Goal: Task Accomplishment & Management: Complete application form

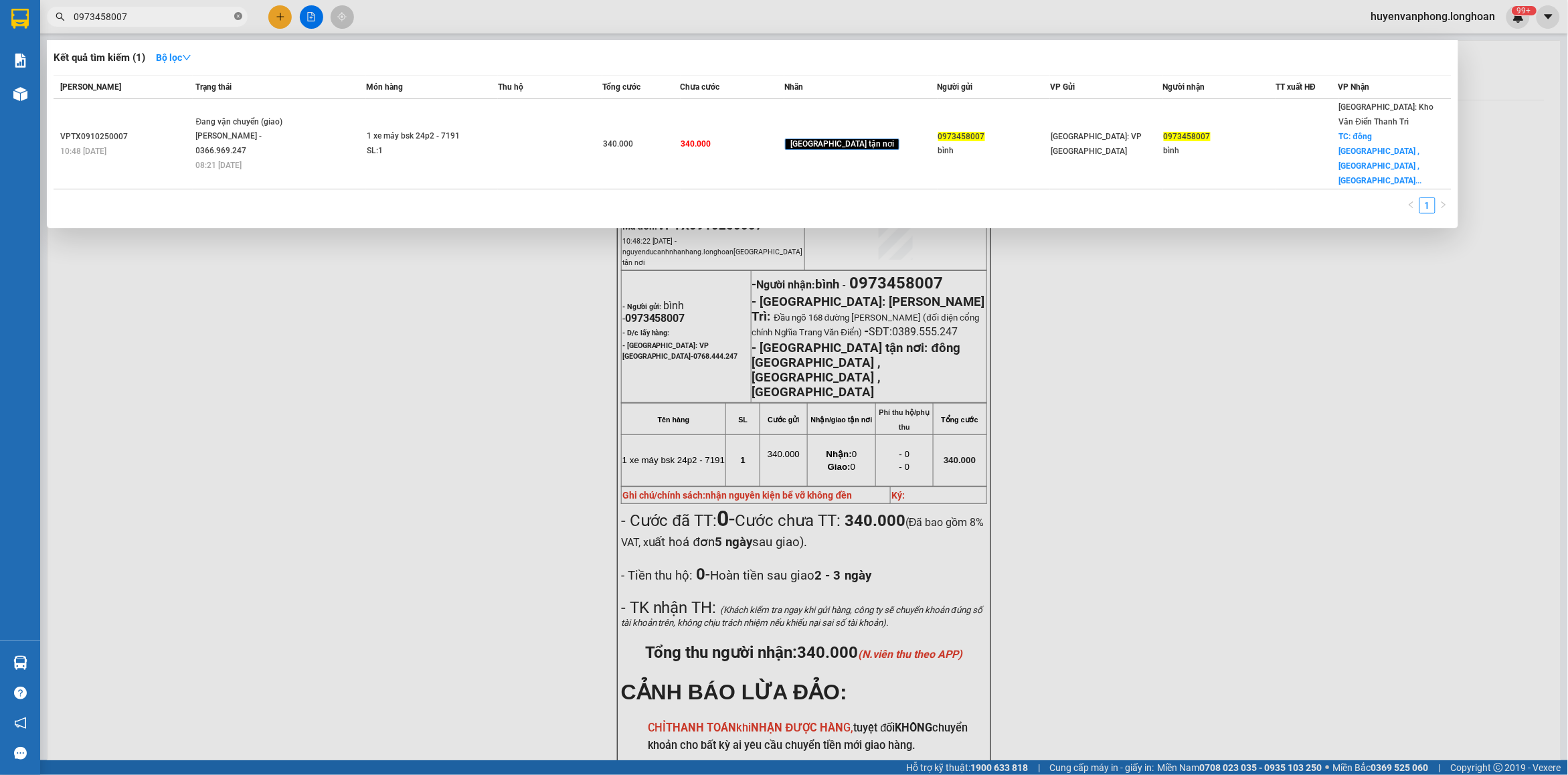
click at [237, 15] on icon "close-circle" at bounding box center [239, 16] width 8 height 8
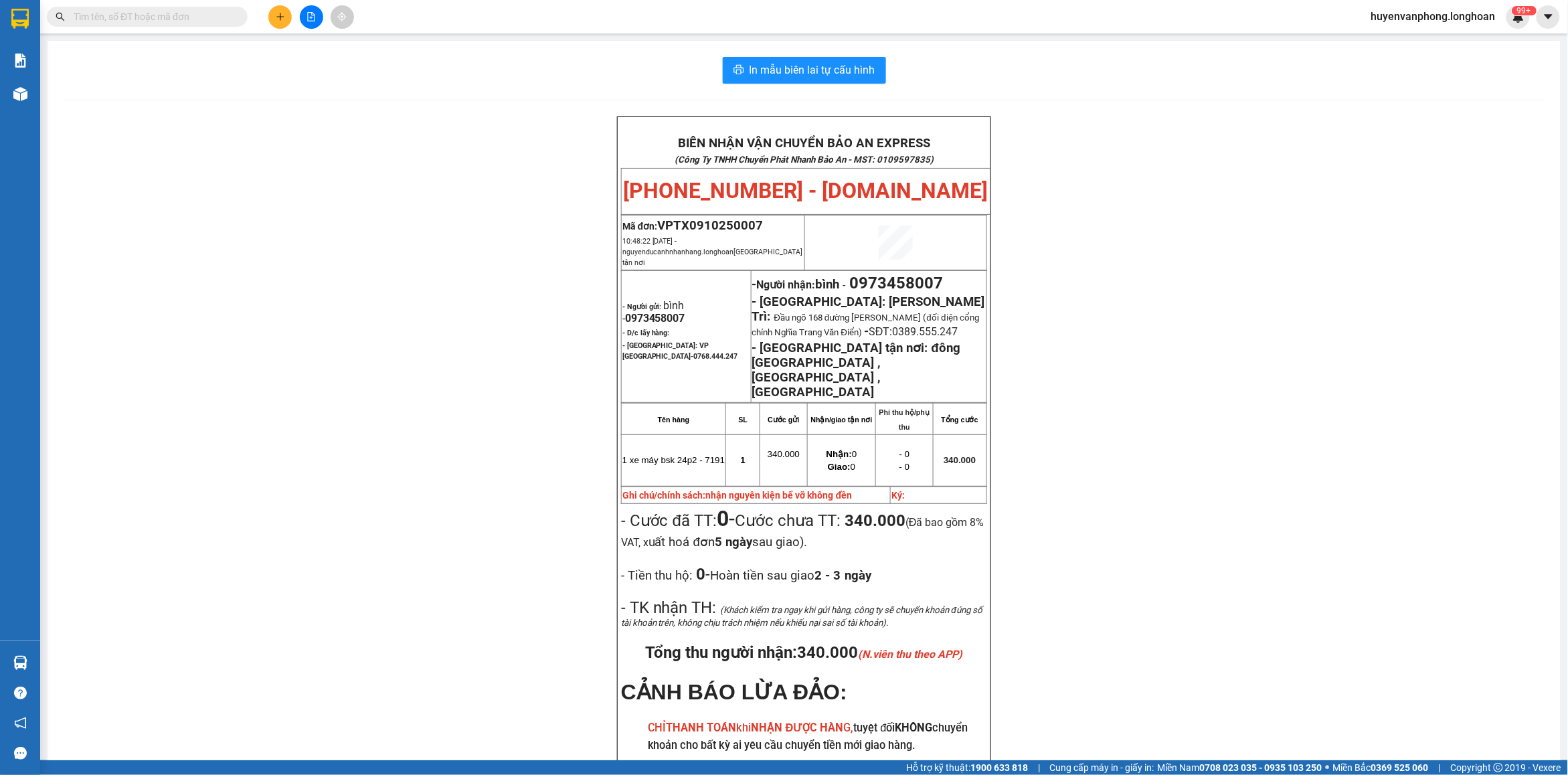
click at [185, 17] on input "text" at bounding box center [152, 16] width 158 height 15
paste input "0982541359"
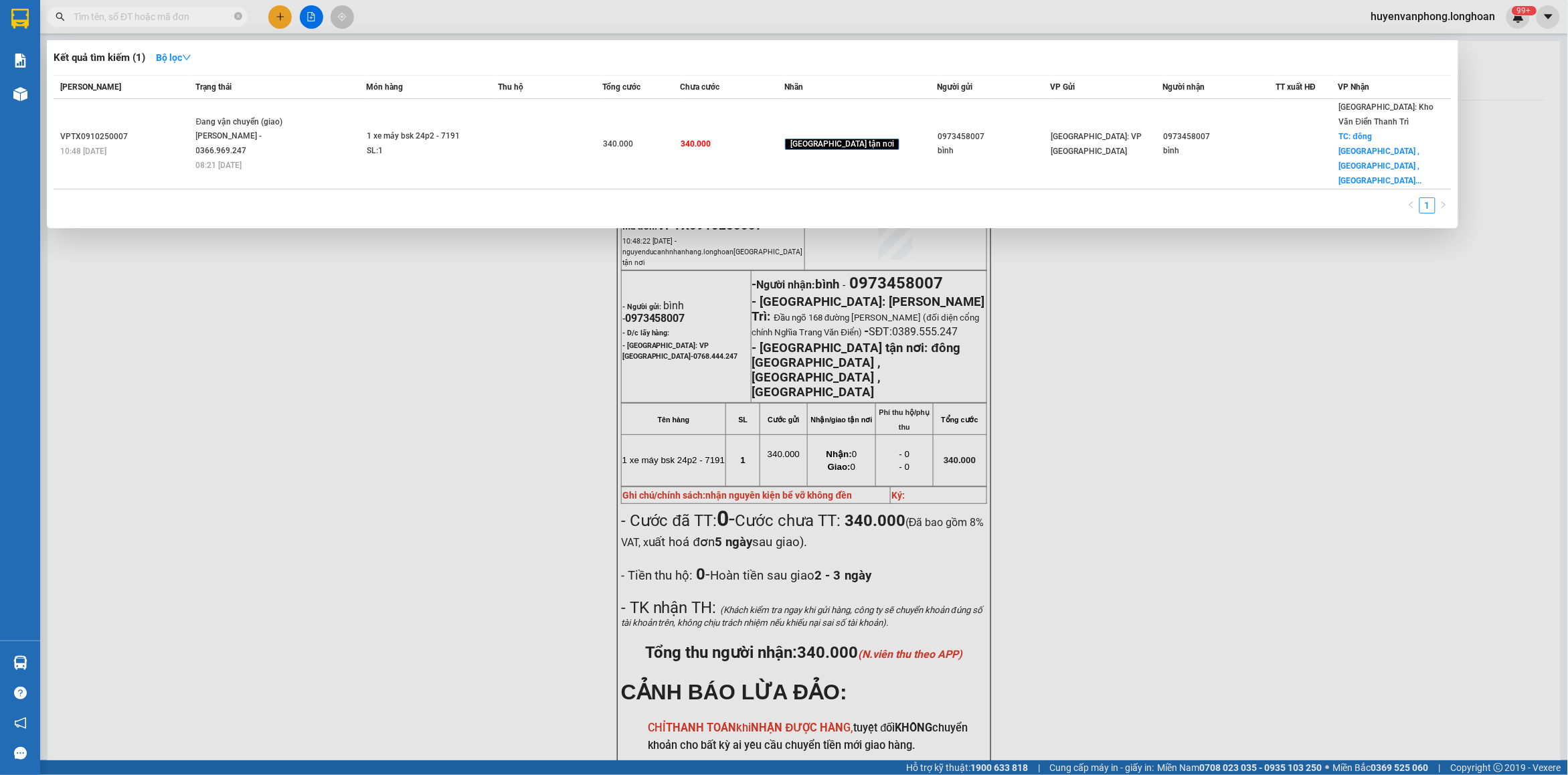
type input "0982541359"
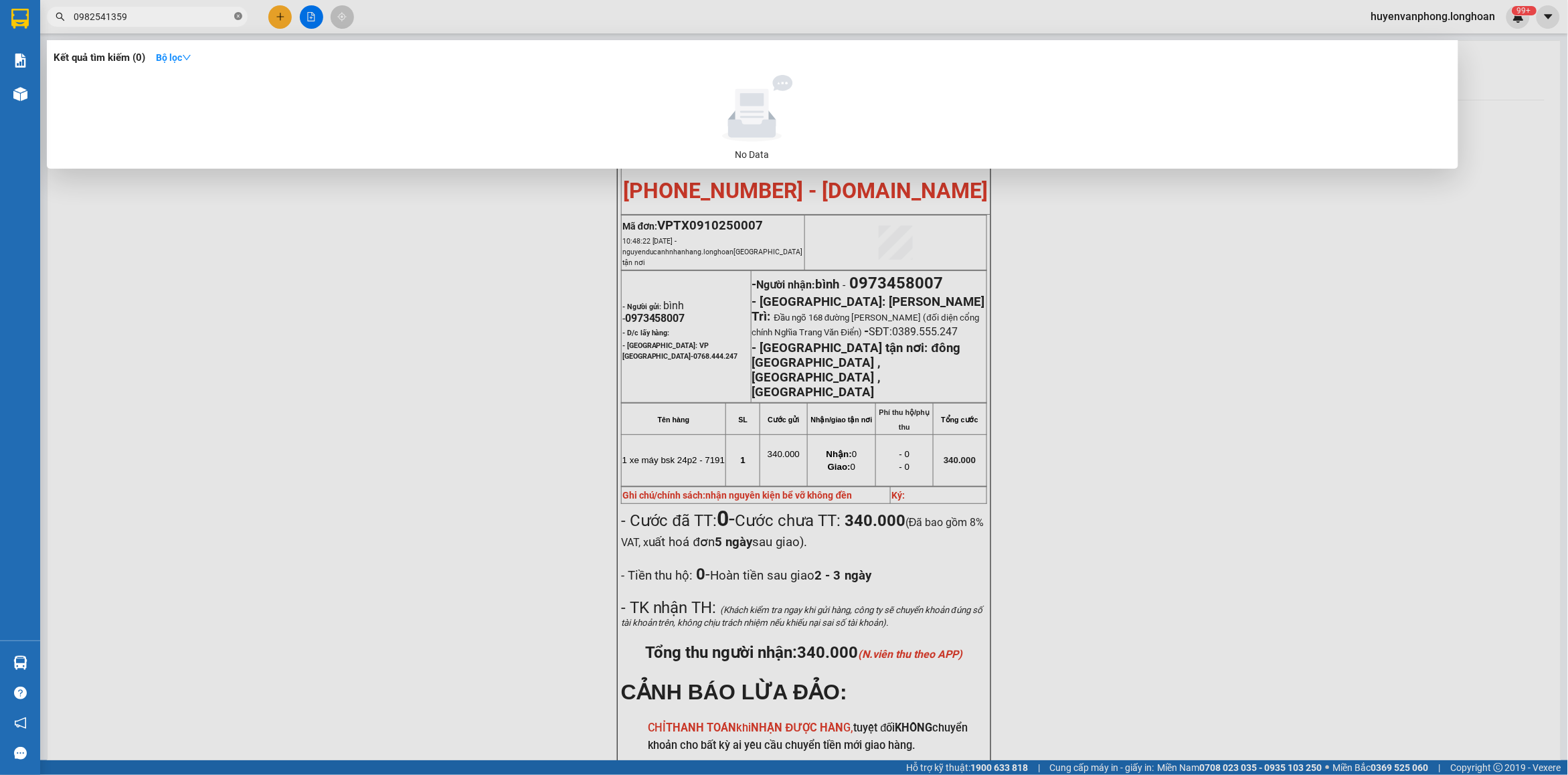
click at [239, 11] on span at bounding box center [239, 17] width 8 height 13
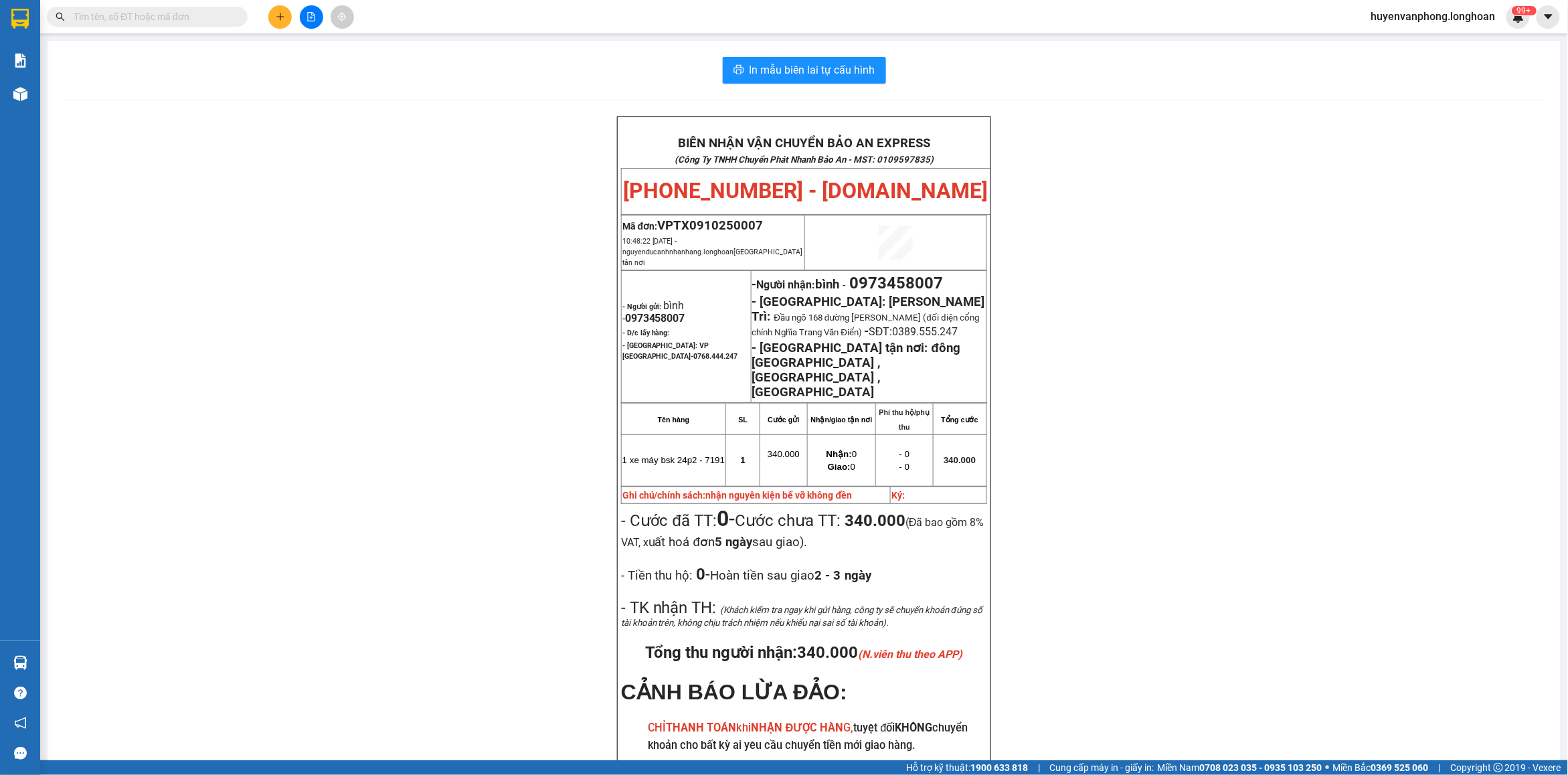
click at [191, 20] on input "text" at bounding box center [152, 16] width 158 height 15
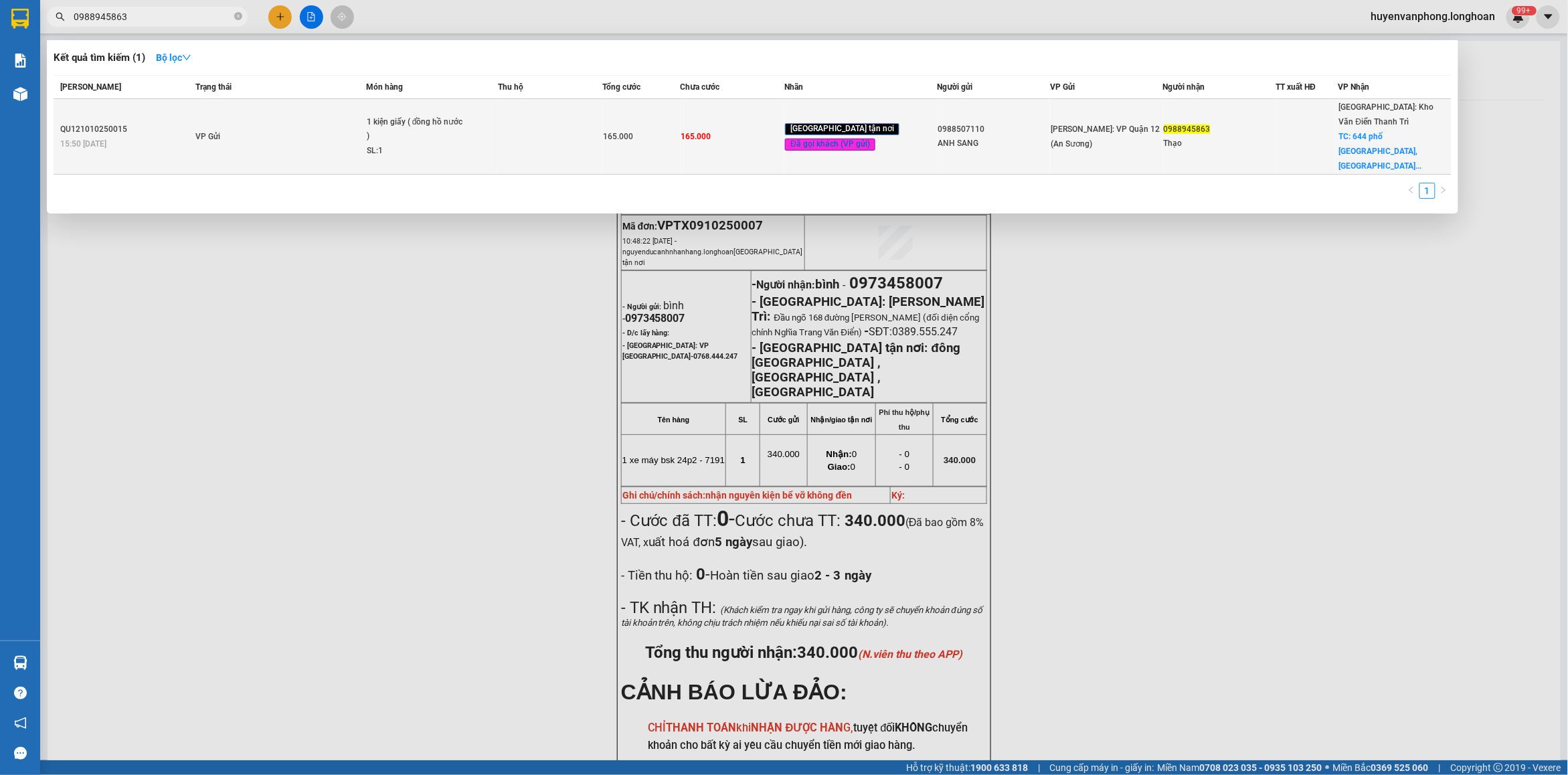
type input "0988945863"
click at [449, 129] on div "1 kiện giấy ( đồng hồ nước )" at bounding box center [417, 129] width 100 height 29
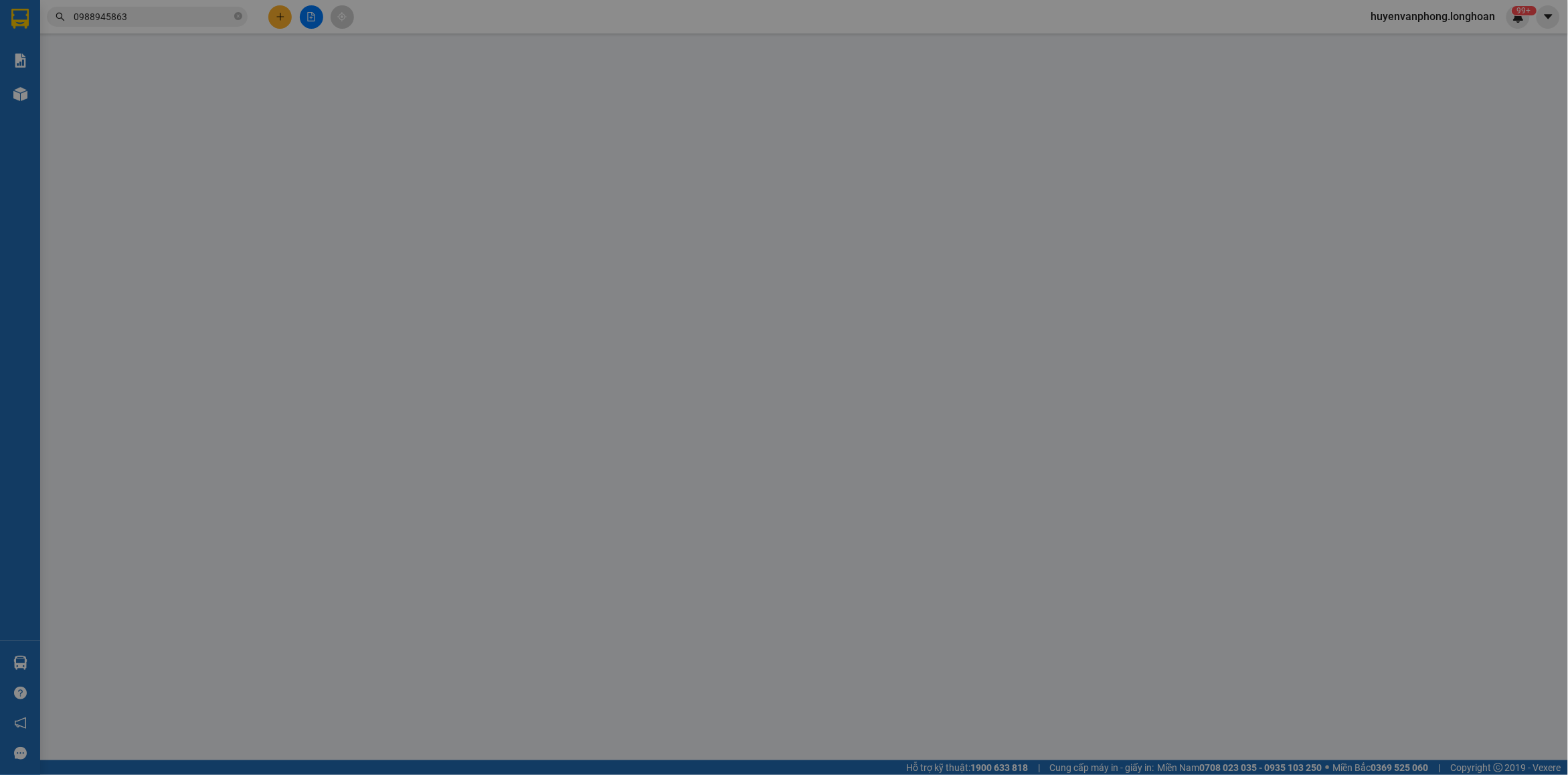
type input "0988507110"
type input "ANH SANG"
type input "0988945863"
type input "Thạo"
checkbox input "true"
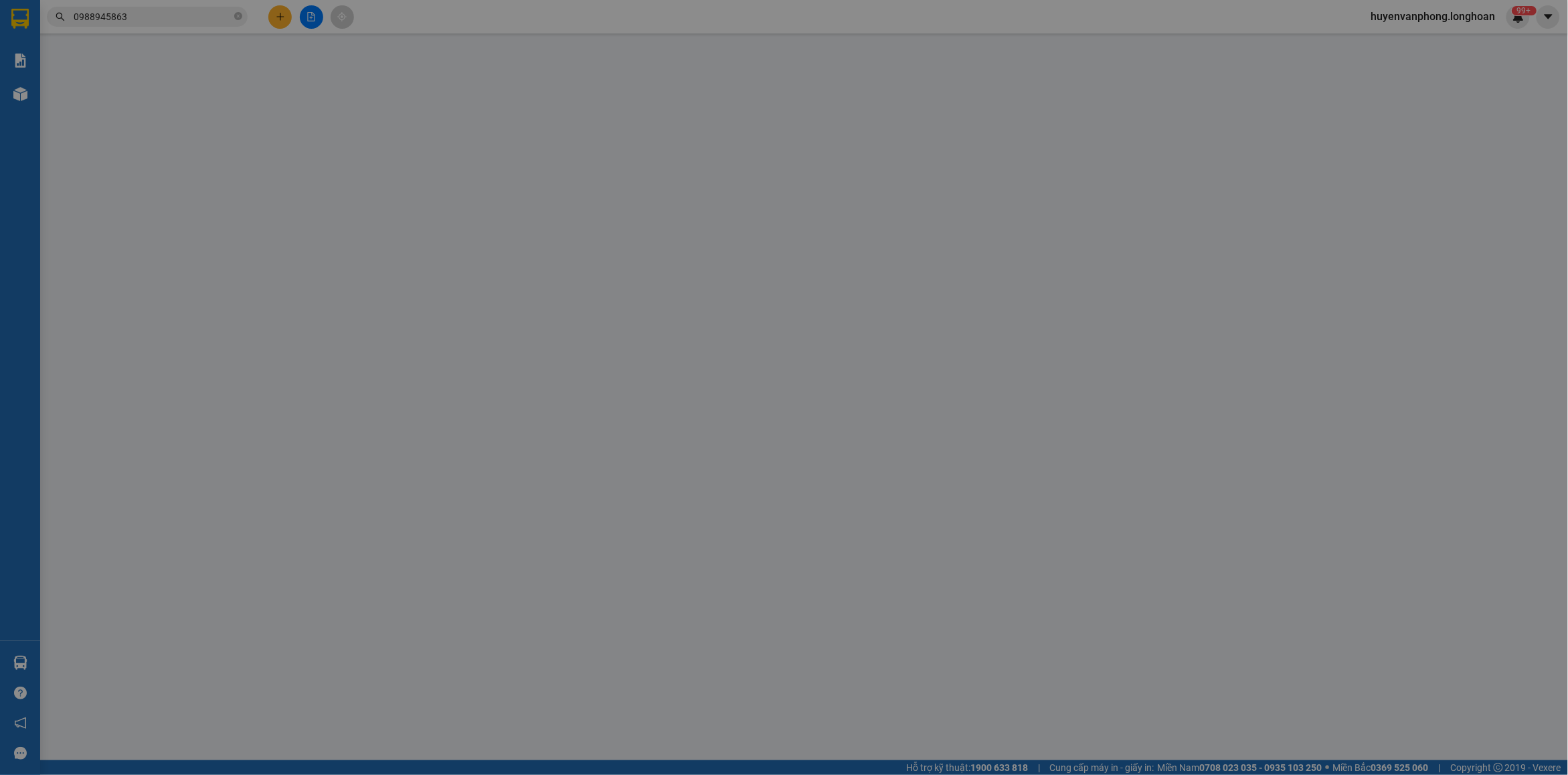
type input "644 phố [GEOGRAPHIC_DATA], [GEOGRAPHIC_DATA], [GEOGRAPHIC_DATA]"
type input "nhận theo kiện - hư hỏng không chịu trách nhiệm"
type input "0"
type input "165.000"
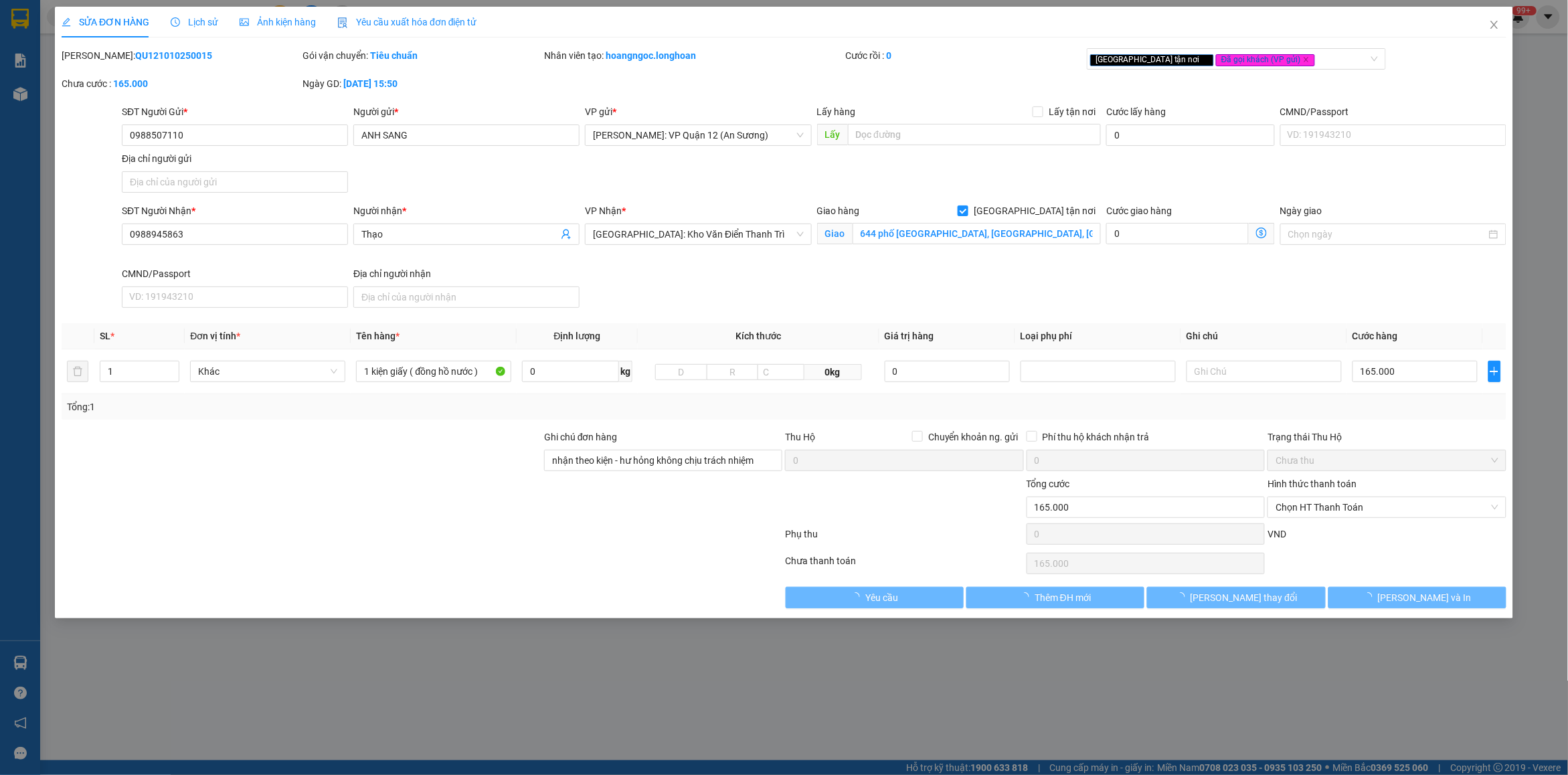
click at [202, 18] on span "Lịch sử" at bounding box center [194, 22] width 47 height 10
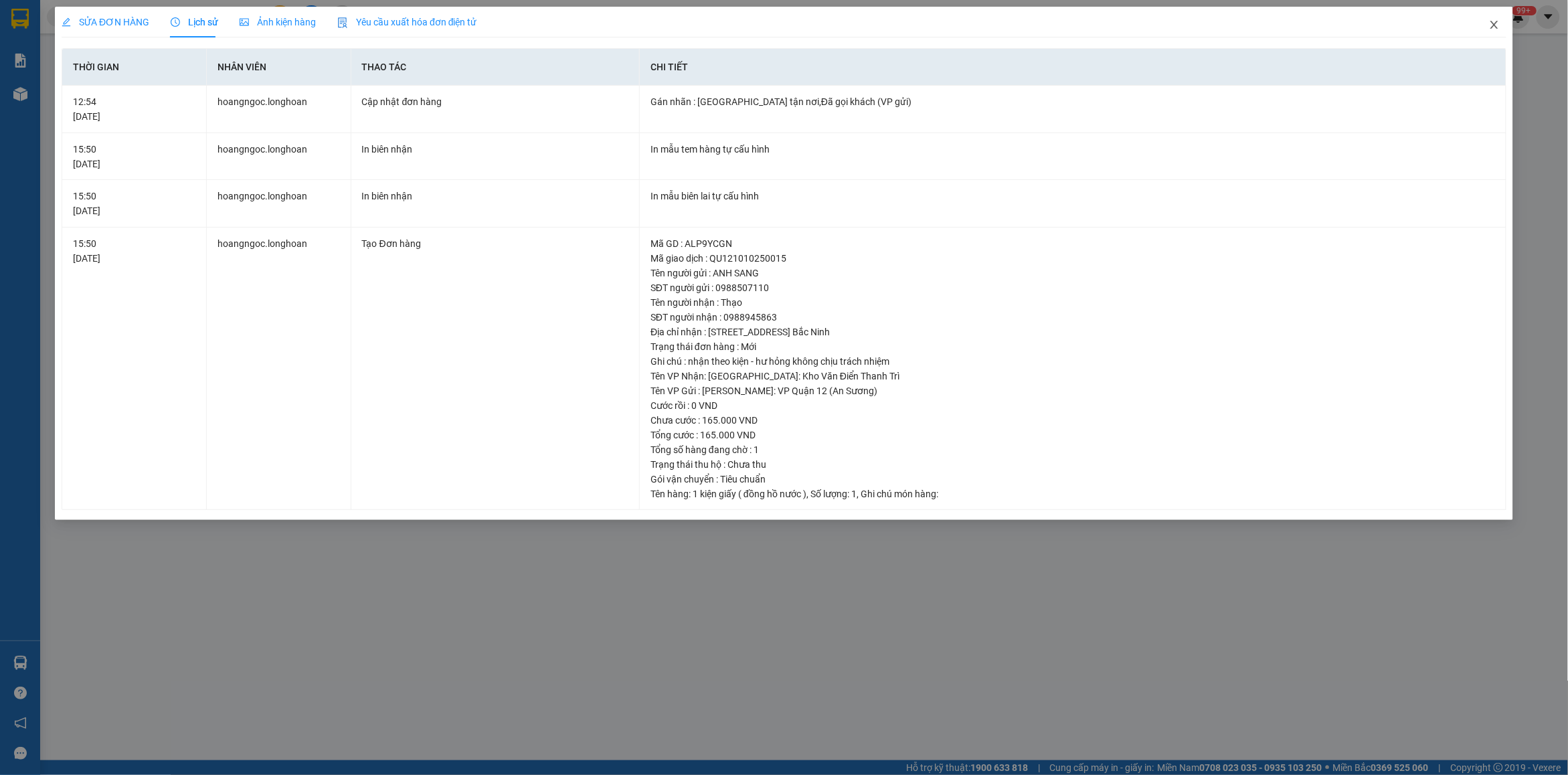
click at [1497, 28] on icon "close" at bounding box center [1494, 25] width 8 height 8
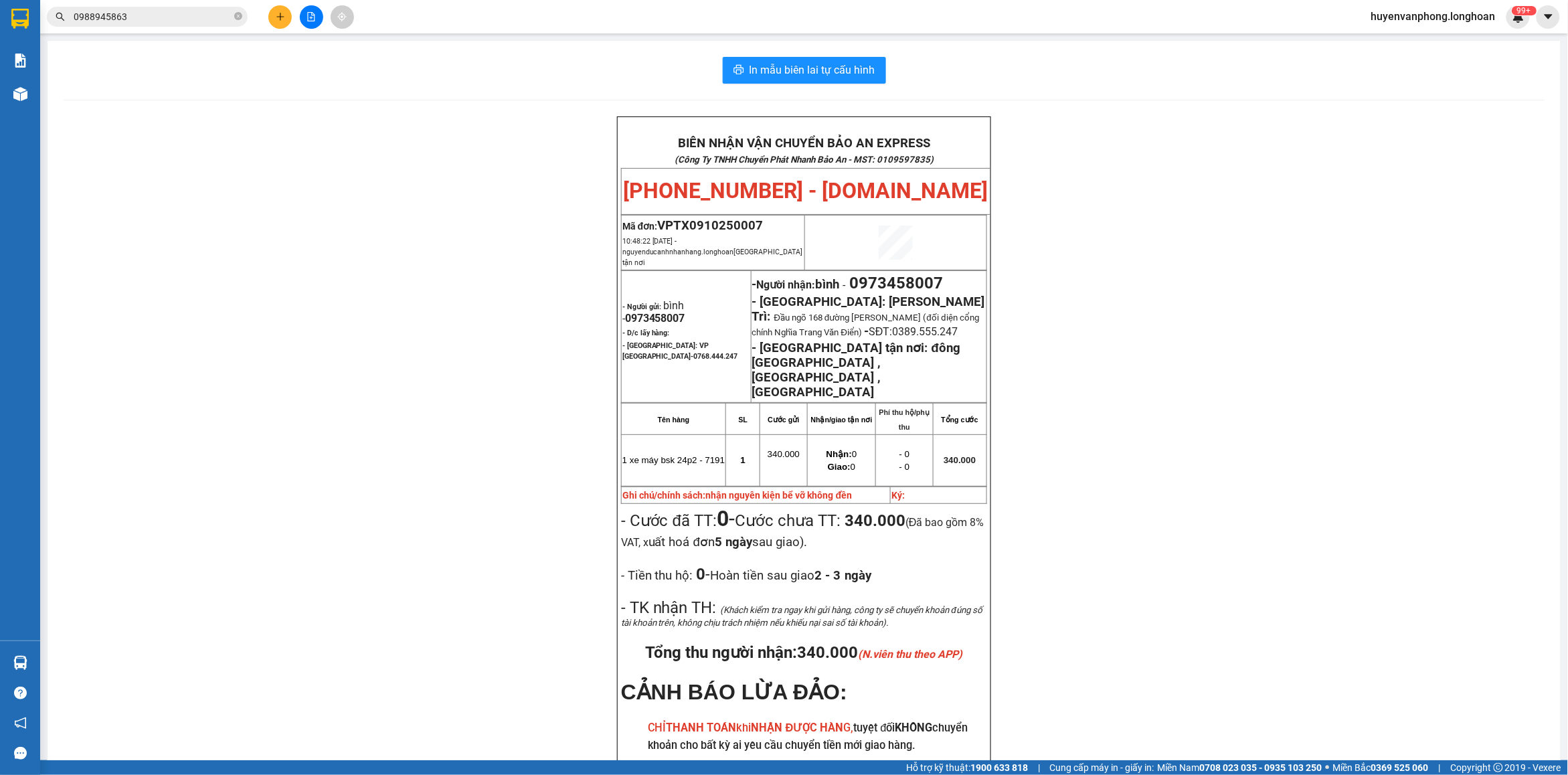
drag, startPoint x: 238, startPoint y: 14, endPoint x: 166, endPoint y: 21, distance: 72.3
click at [233, 14] on span "0988945863" at bounding box center [147, 17] width 201 height 20
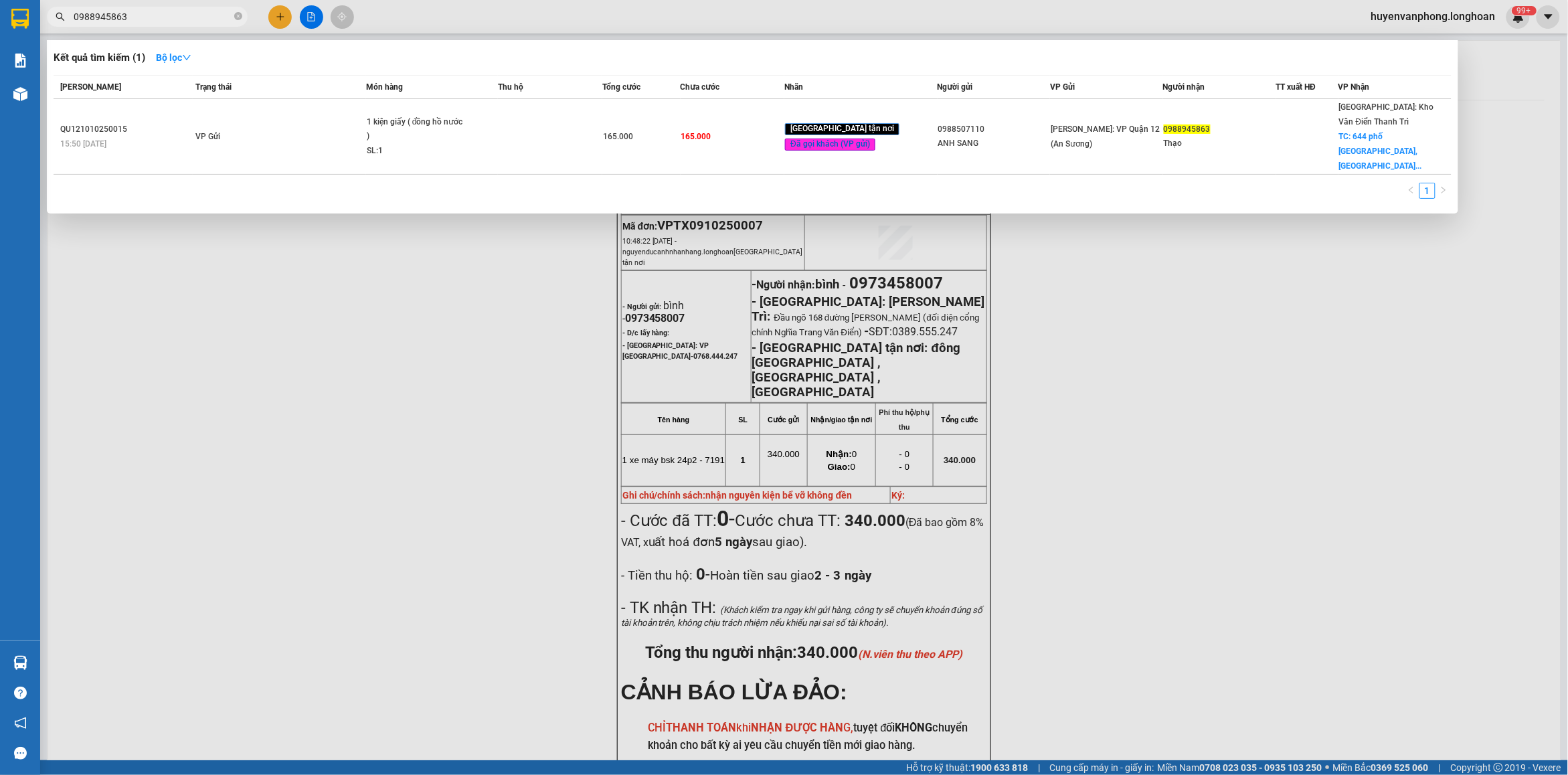
click at [166, 21] on input "0988945863" at bounding box center [152, 16] width 158 height 15
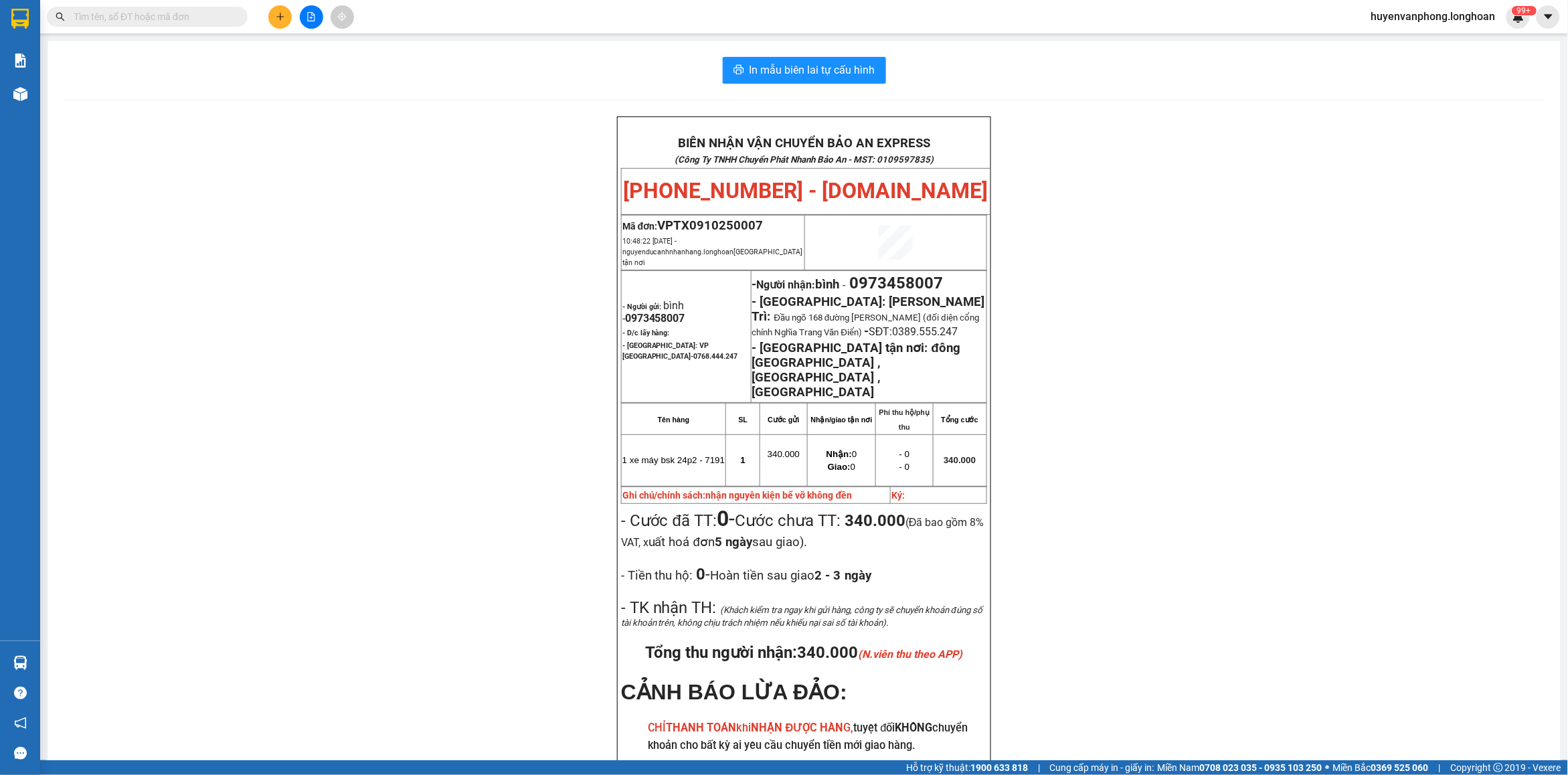
paste input "094.585.2080"
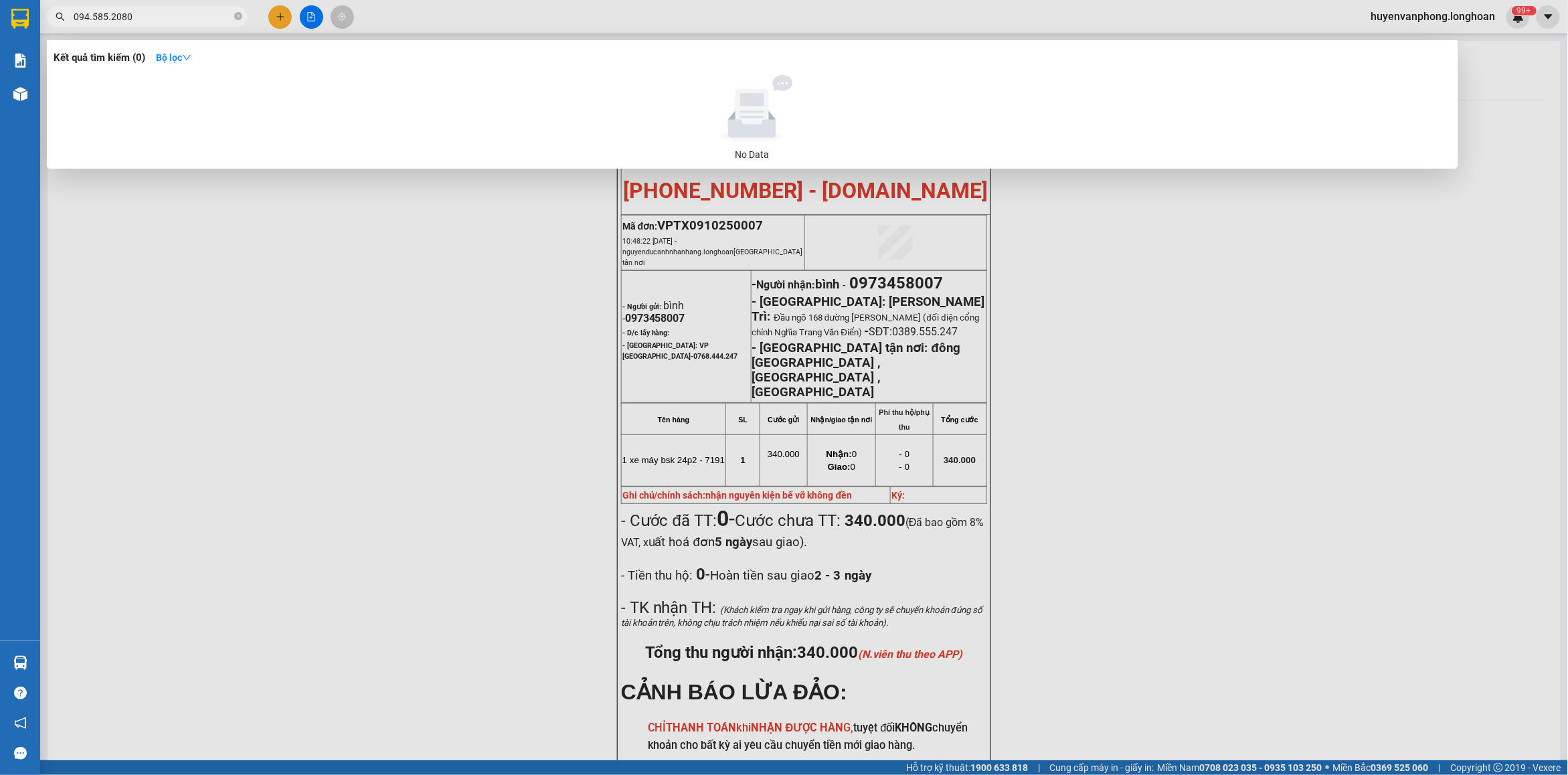
click at [92, 18] on input "094.585.2080" at bounding box center [152, 16] width 158 height 15
click at [105, 14] on input "094585.2080" at bounding box center [152, 16] width 158 height 15
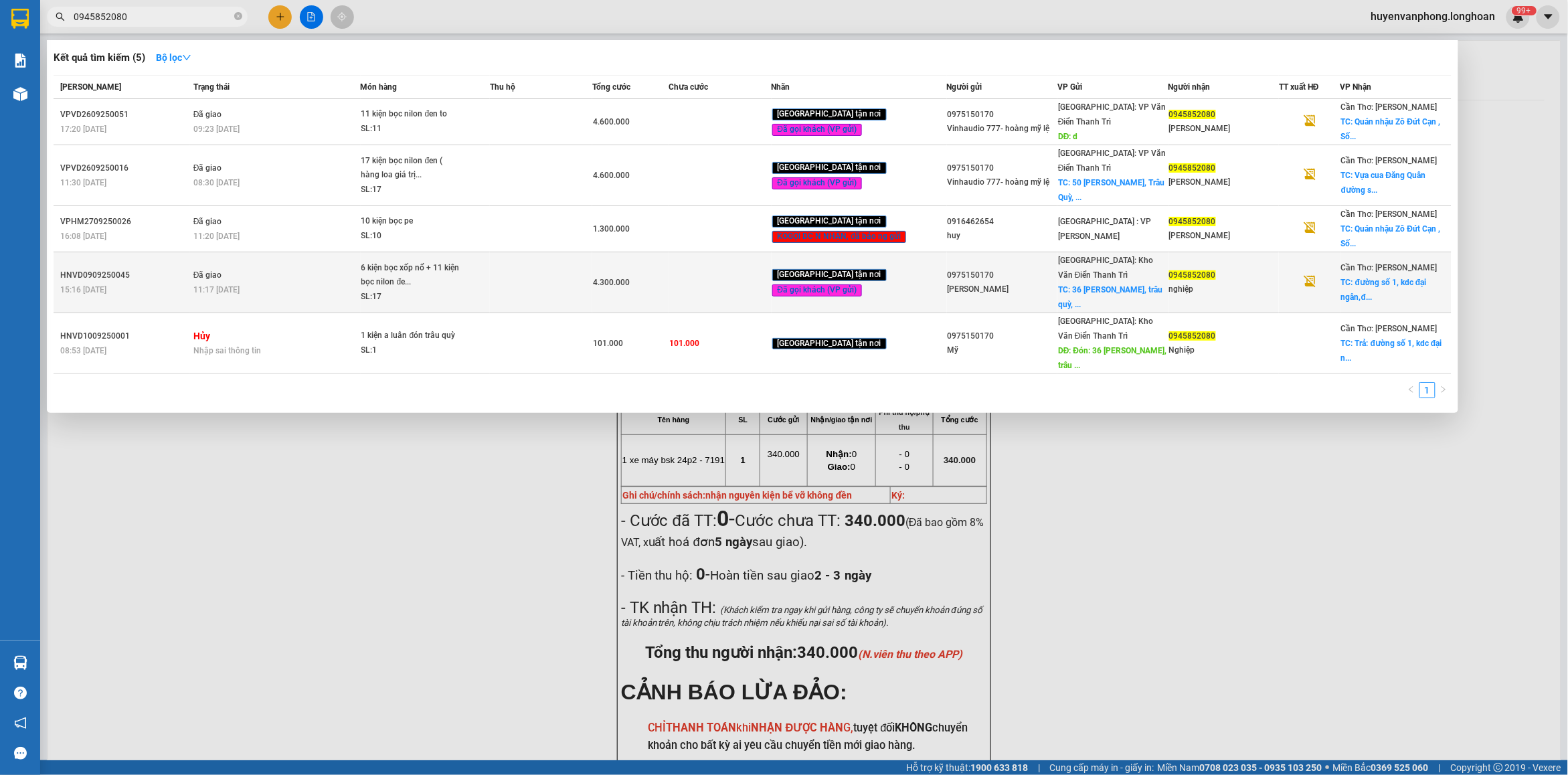
type input "0945852080"
click at [461, 286] on span "6 kiện bọc xốp nổ + 11 kiện bọc nilon đe... SL: 17" at bounding box center [425, 282] width 129 height 44
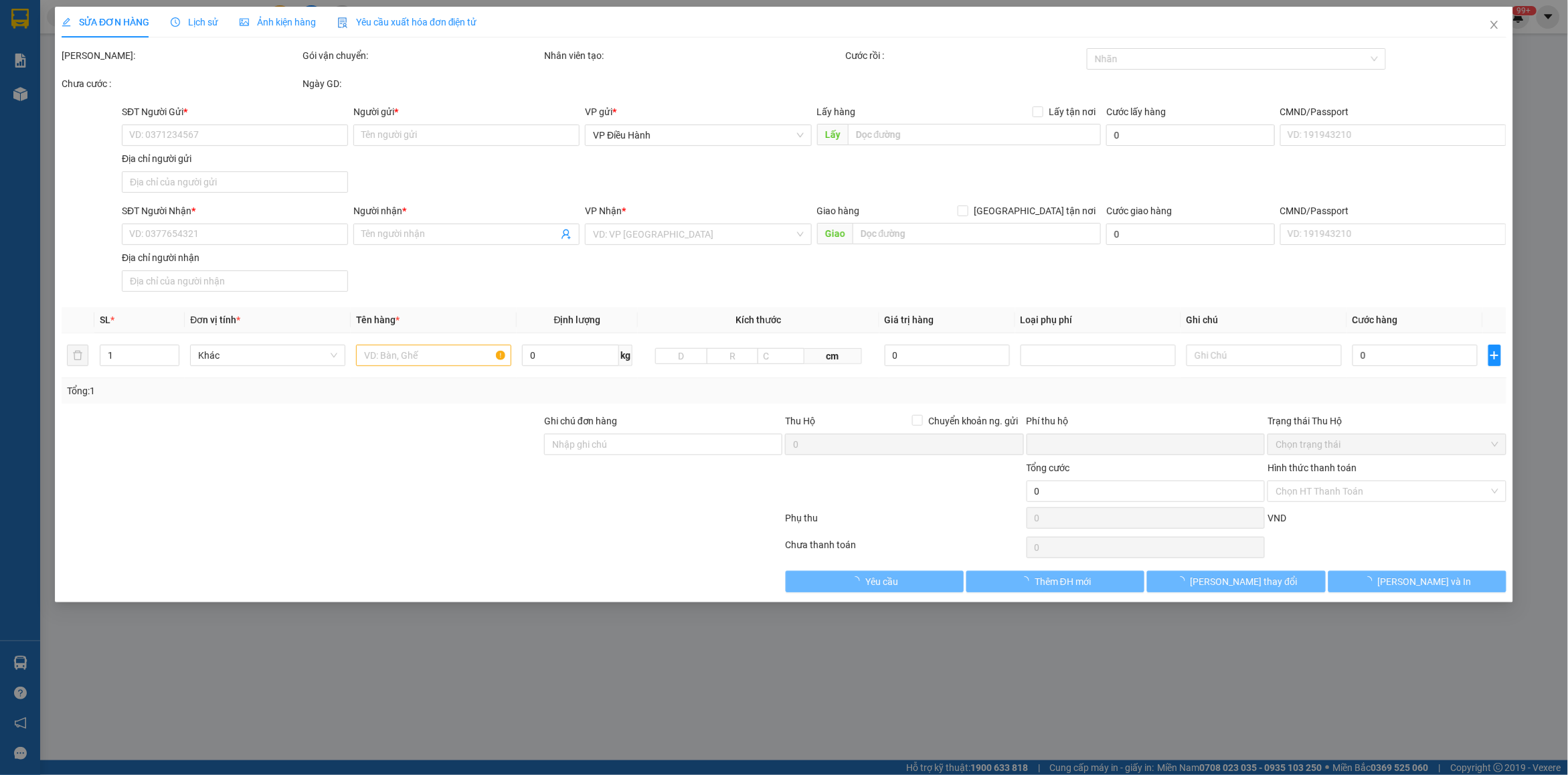
type input "0975150170"
type input "[PERSON_NAME]"
checkbox input "true"
type input "36 [PERSON_NAME], trâu quỳ, gia lâm"
type input "250.000"
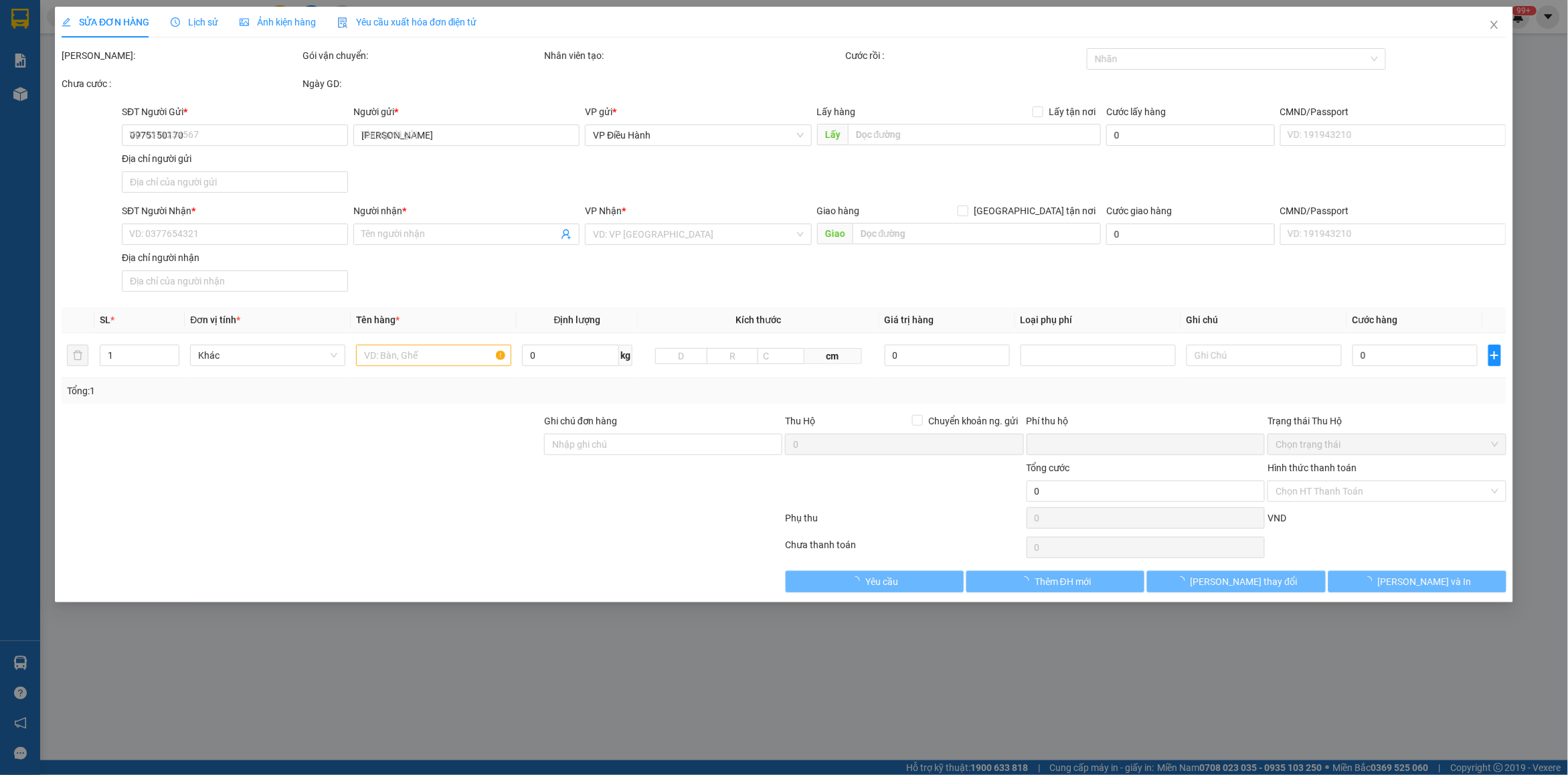
type input "0945852080"
type input "nghiệp"
checkbox input "true"
type input "đường [STREET_ADDRESS][PERSON_NAME]."
type input "hàng giao nguyên kiện, hư vỡ ko đền"
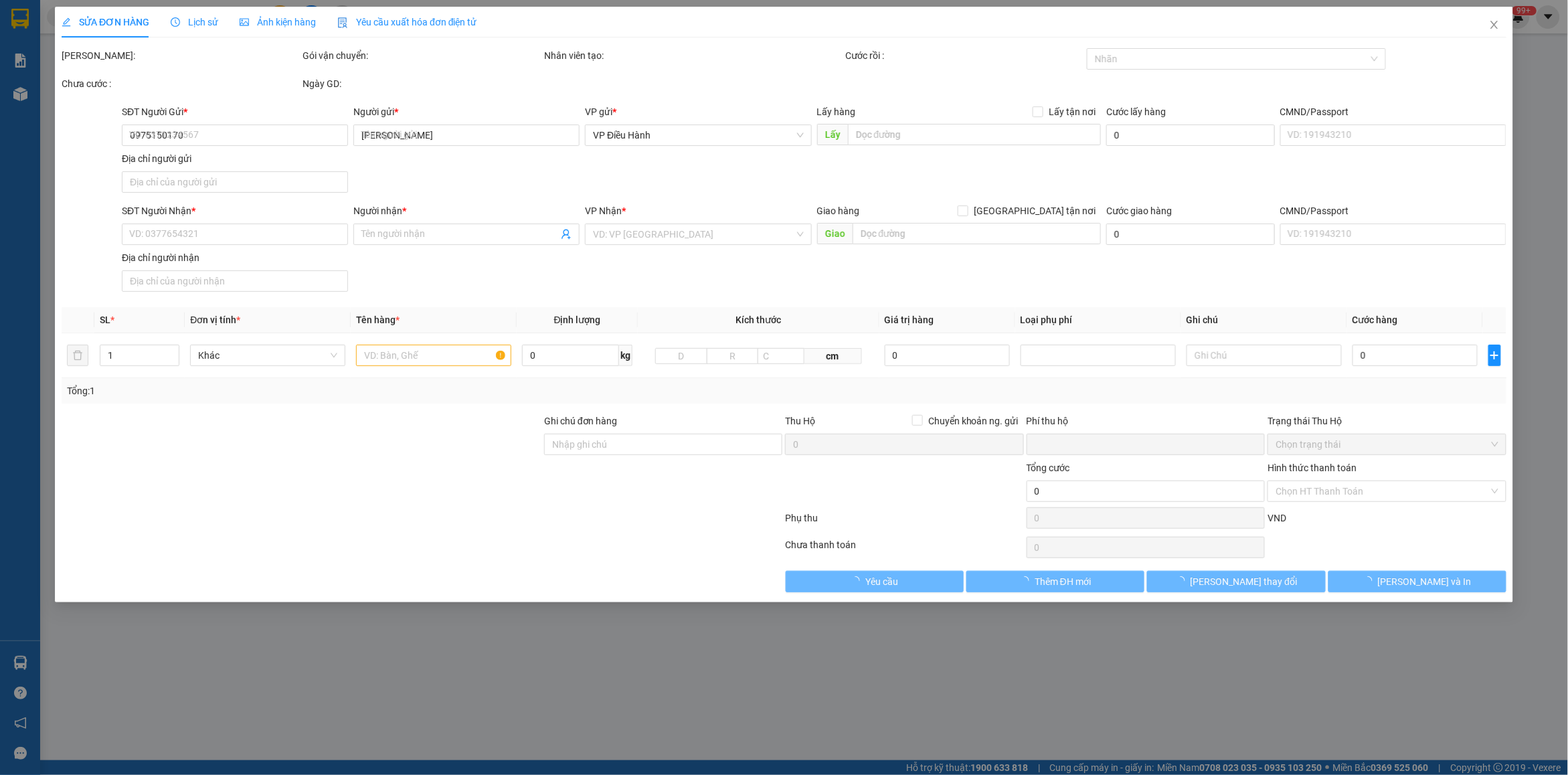
type input "0"
type input "4.300.000"
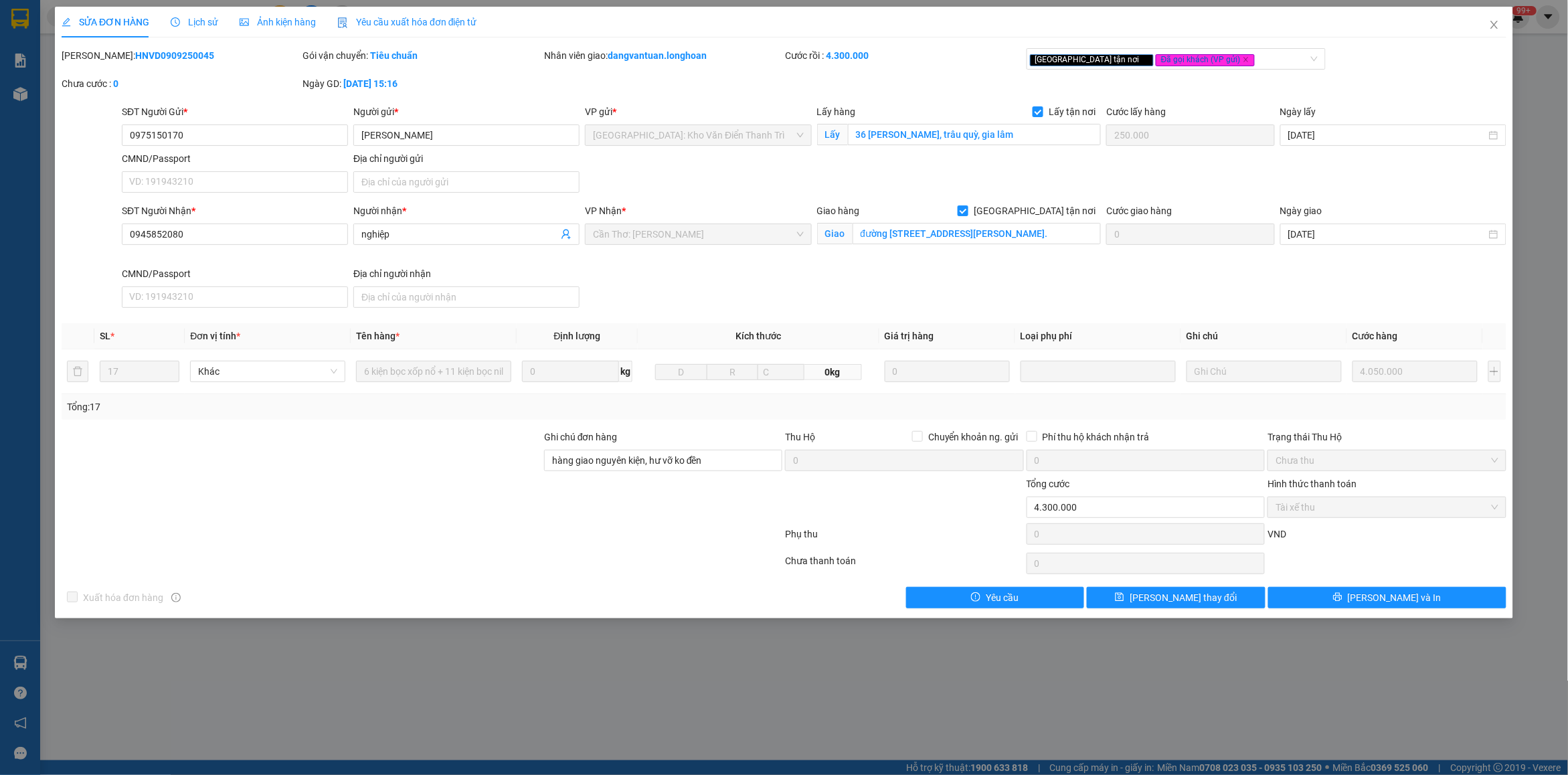
click at [207, 18] on span "Lịch sử" at bounding box center [194, 22] width 47 height 10
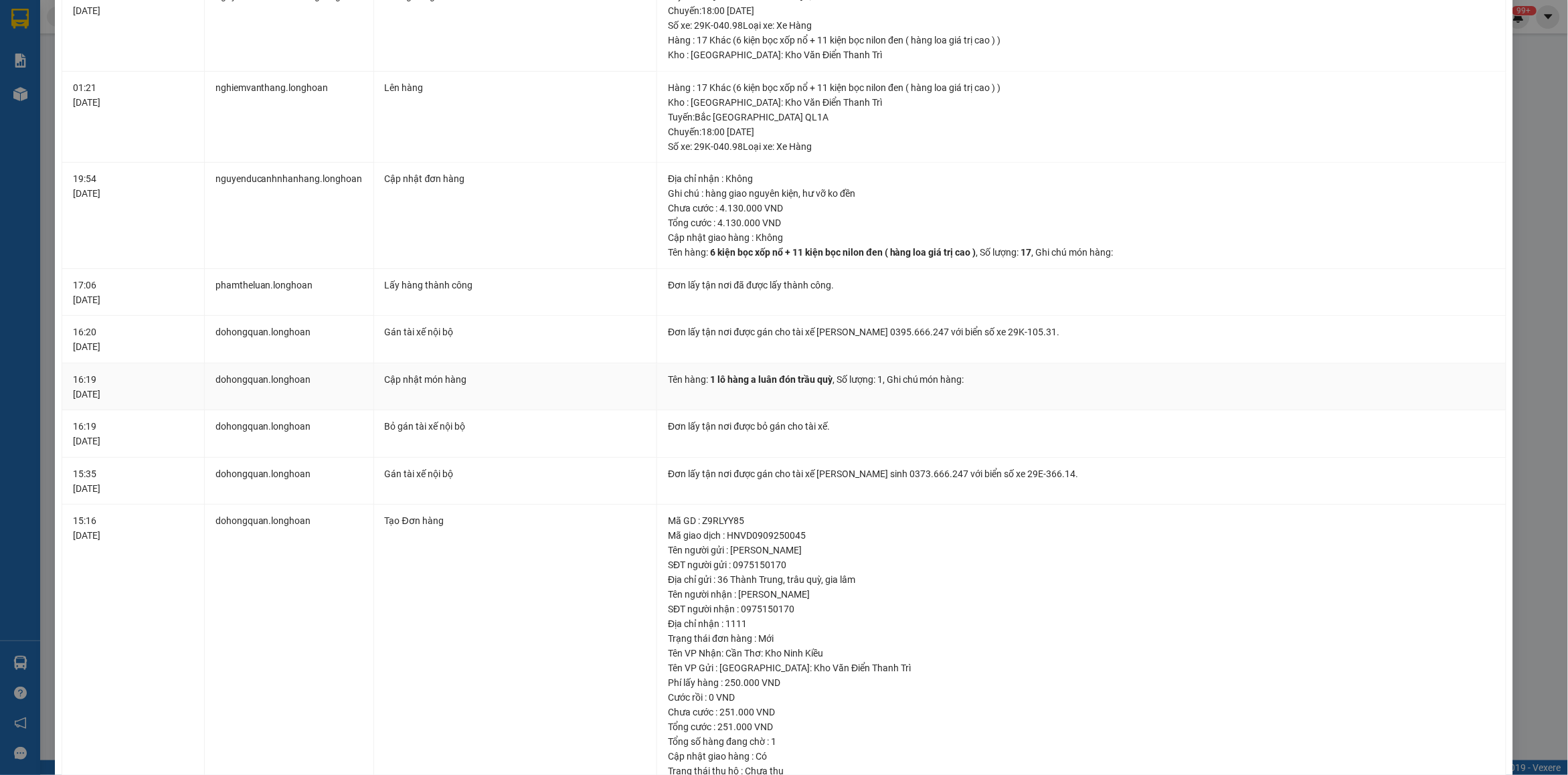
scroll to position [1254, 0]
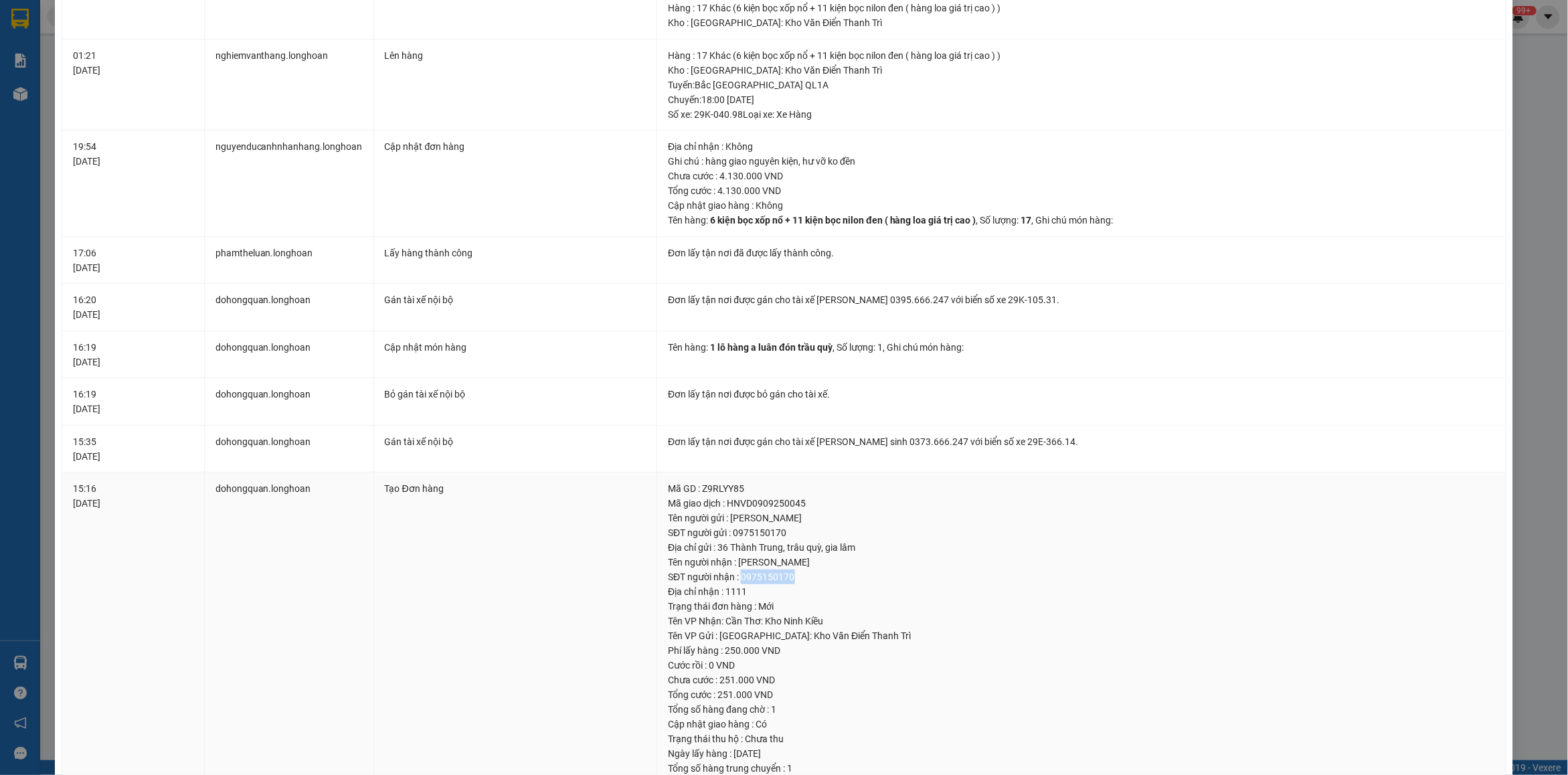
drag, startPoint x: 736, startPoint y: 582, endPoint x: 803, endPoint y: 576, distance: 67.3
click at [803, 576] on div "SĐT người nhận : 0975150170" at bounding box center [1081, 577] width 827 height 15
copy div "0975150170"
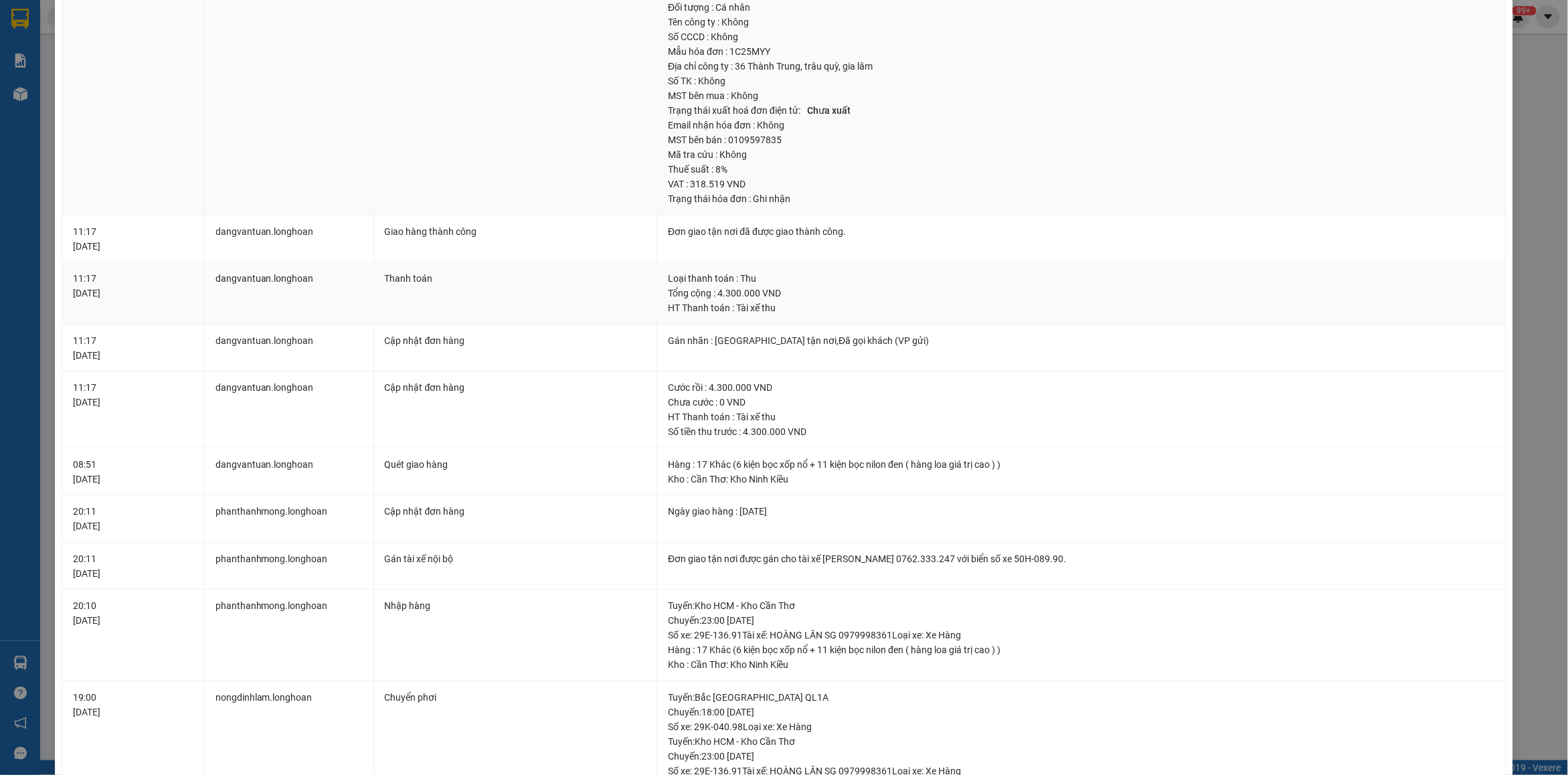
scroll to position [0, 0]
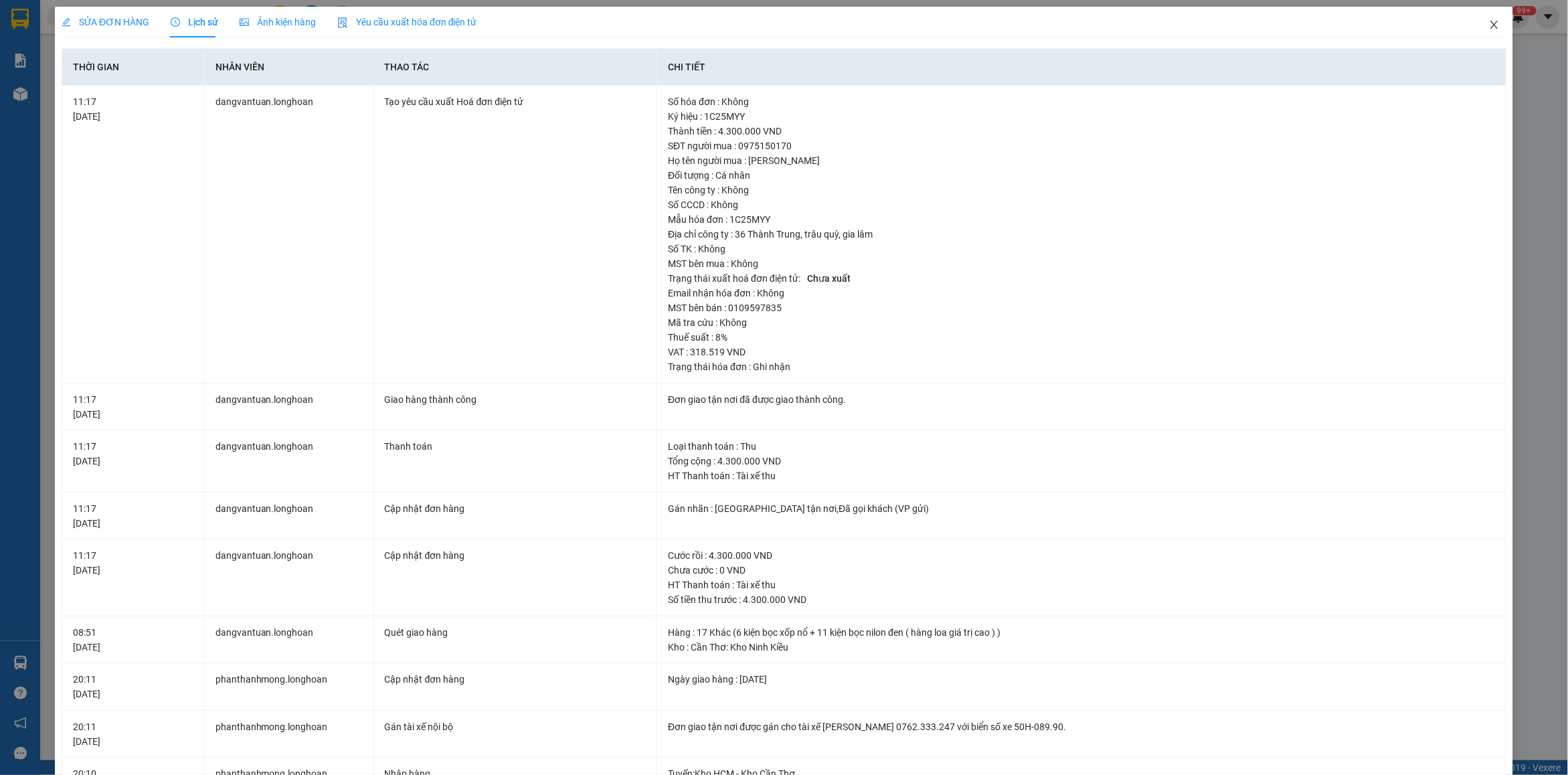
click at [1489, 25] on icon "close" at bounding box center [1494, 24] width 10 height 10
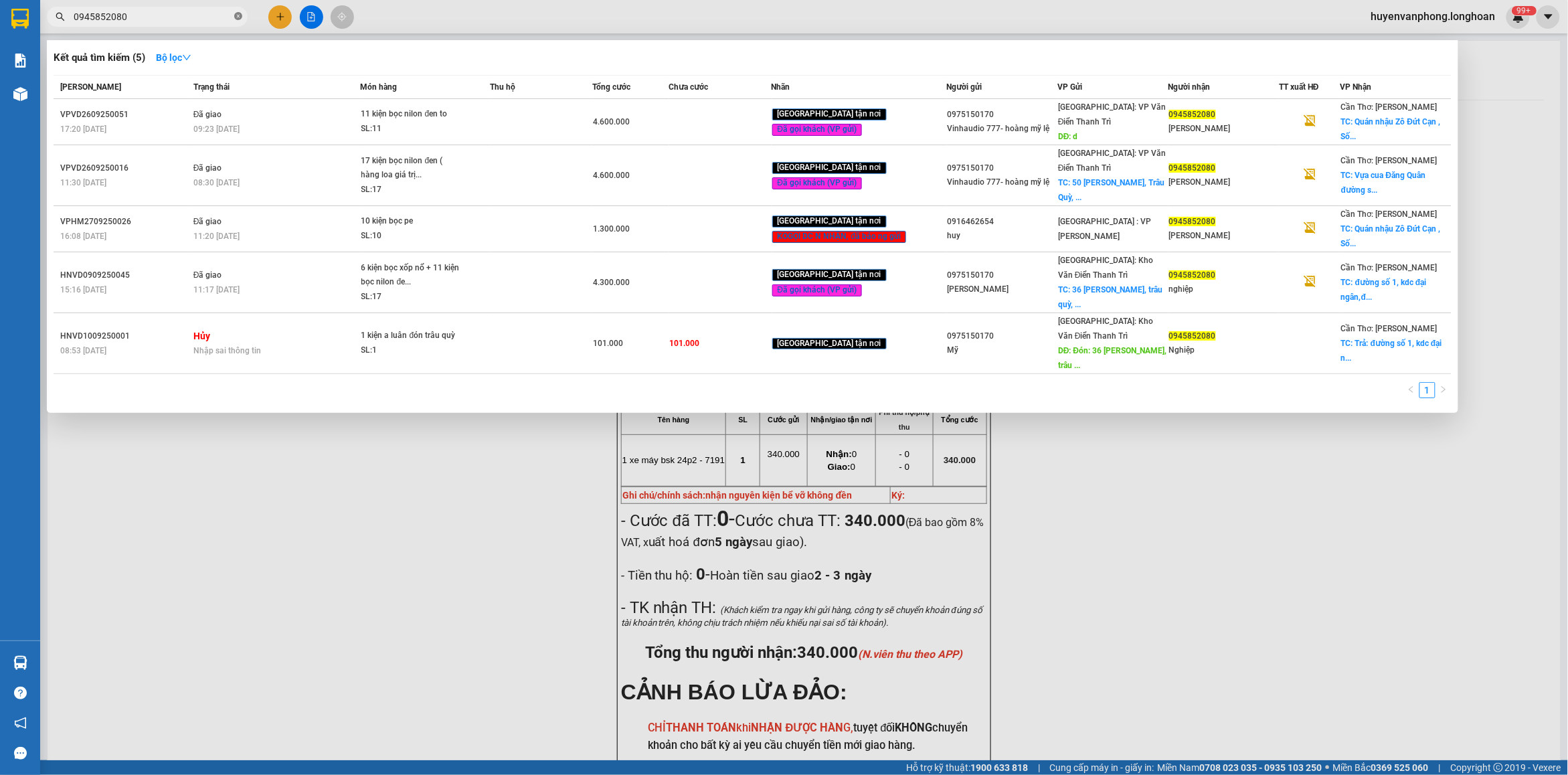
drag, startPoint x: 237, startPoint y: 15, endPoint x: 187, endPoint y: 17, distance: 50.0
click at [235, 15] on icon "close-circle" at bounding box center [239, 16] width 8 height 8
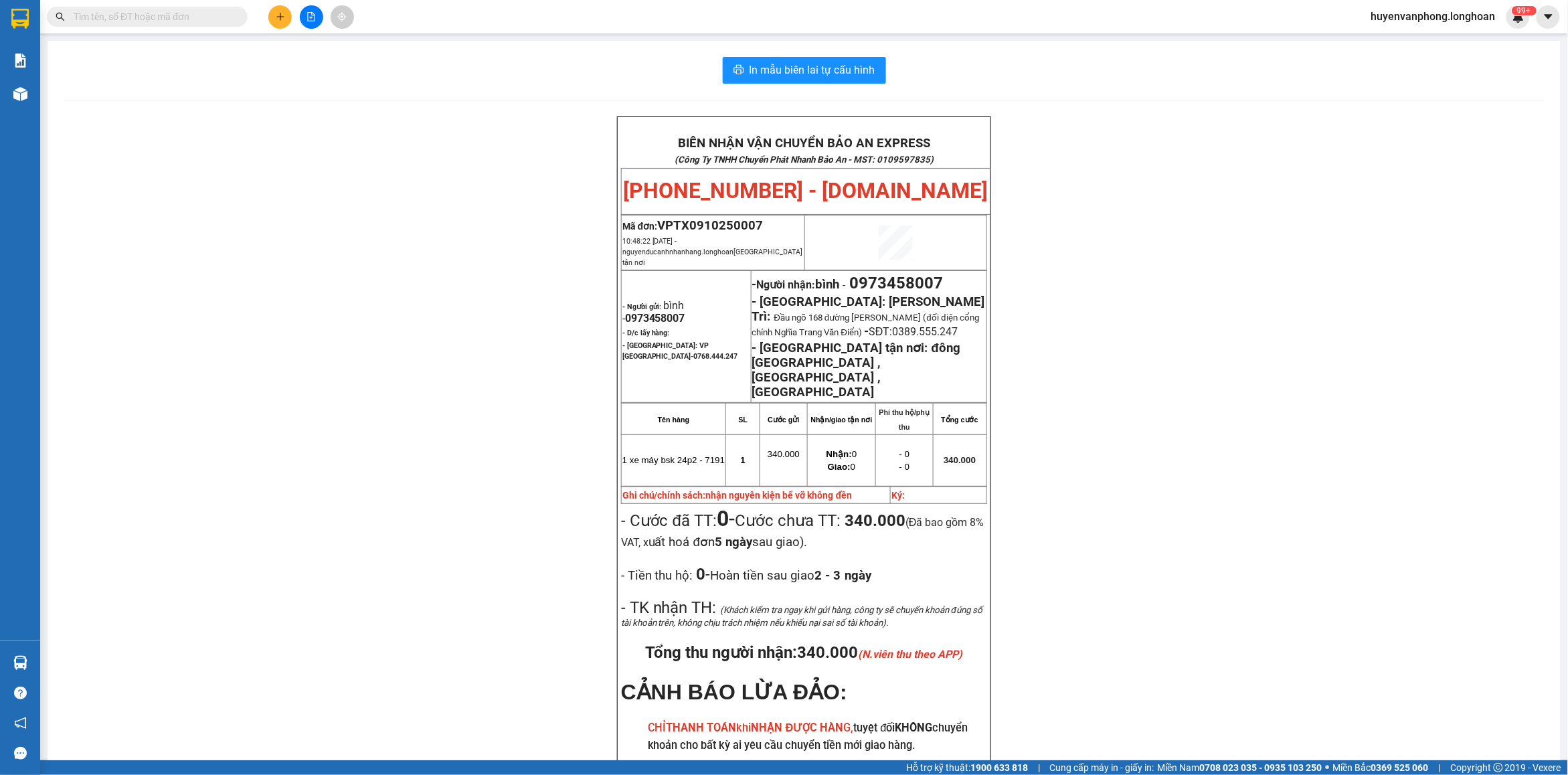
click at [187, 17] on input "text" at bounding box center [152, 16] width 158 height 15
paste input "0975150170"
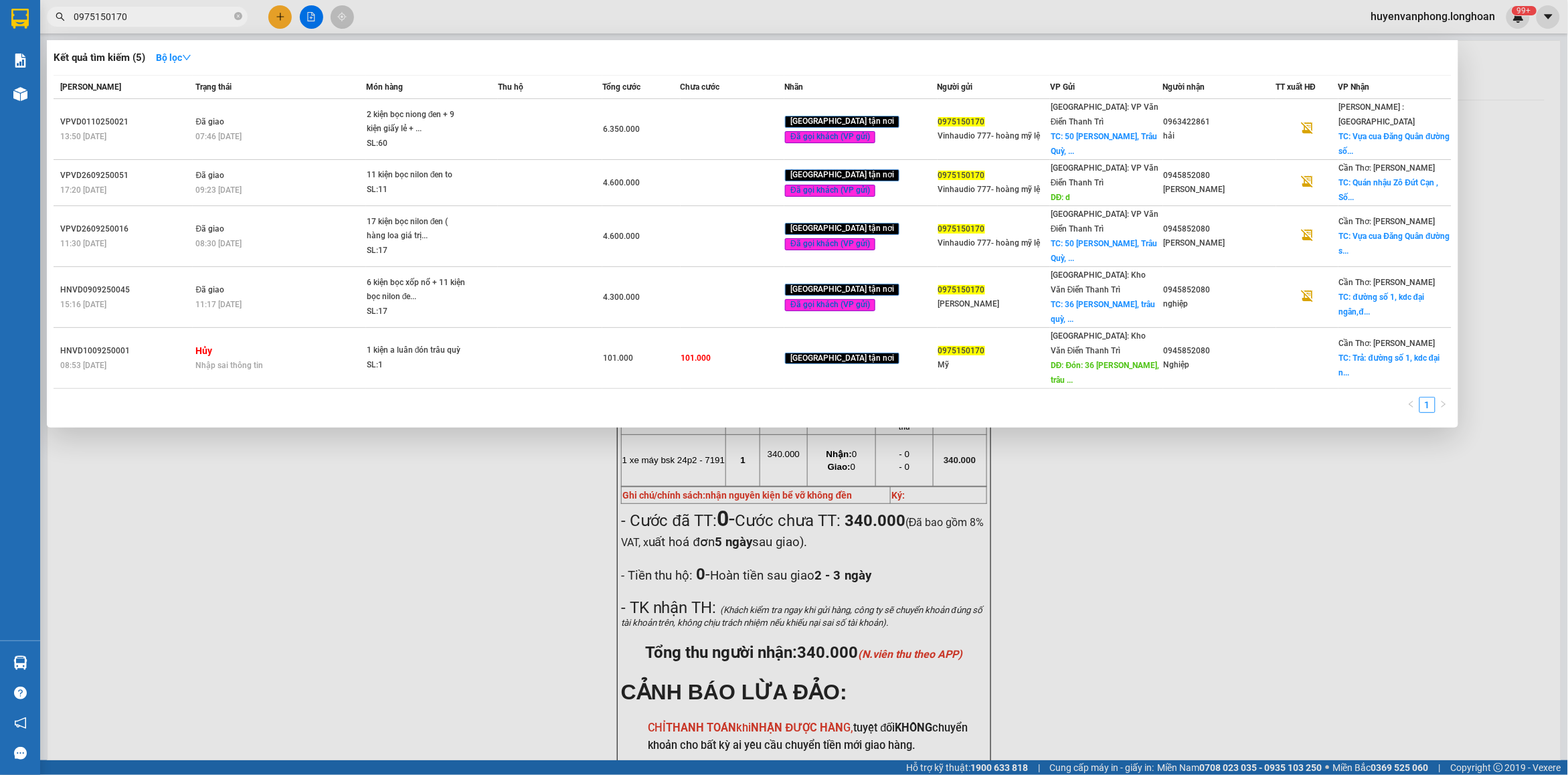
type input "0975150170"
click at [186, 17] on input "0975150170" at bounding box center [152, 16] width 158 height 15
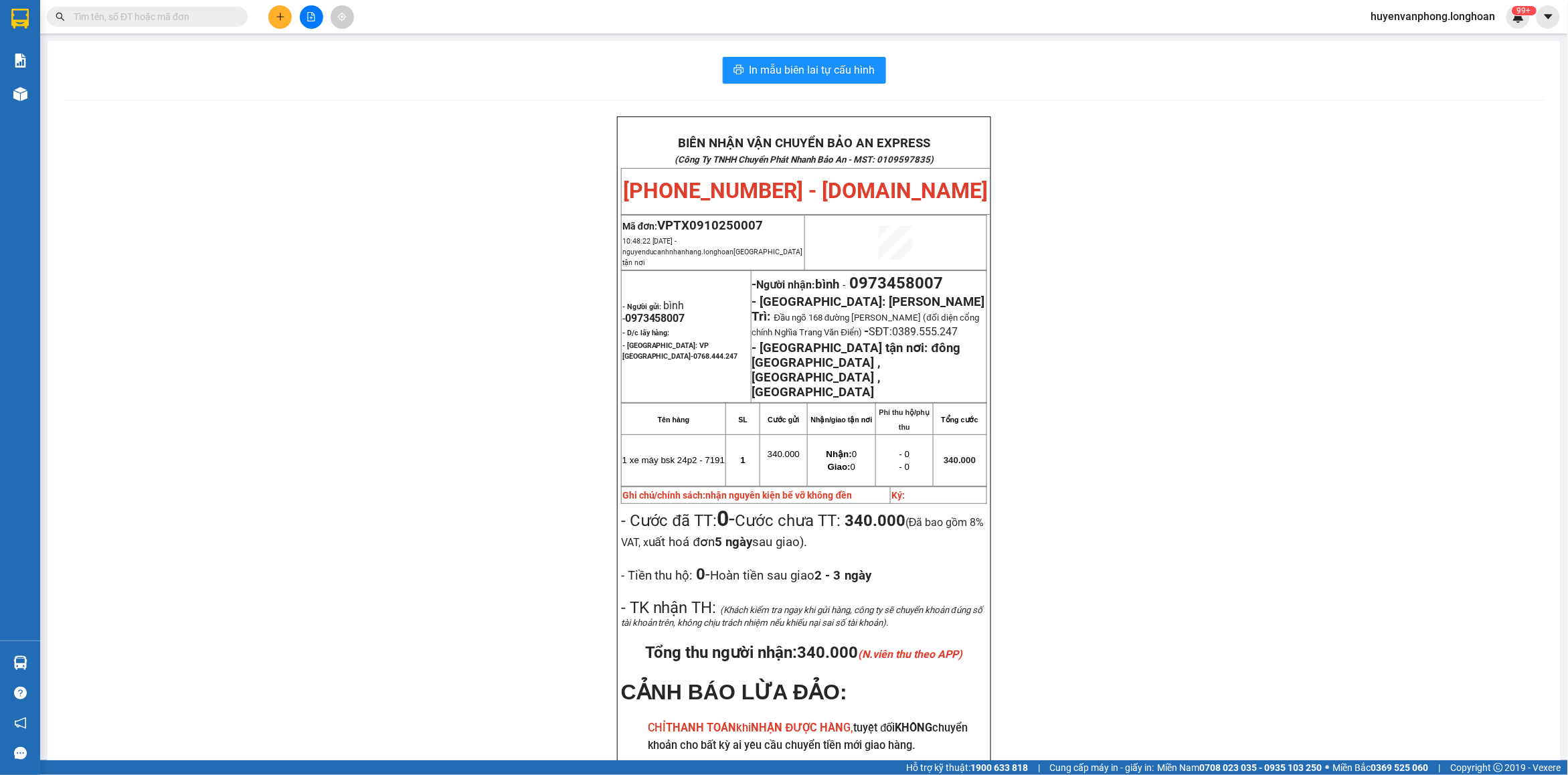
paste input "0974743311"
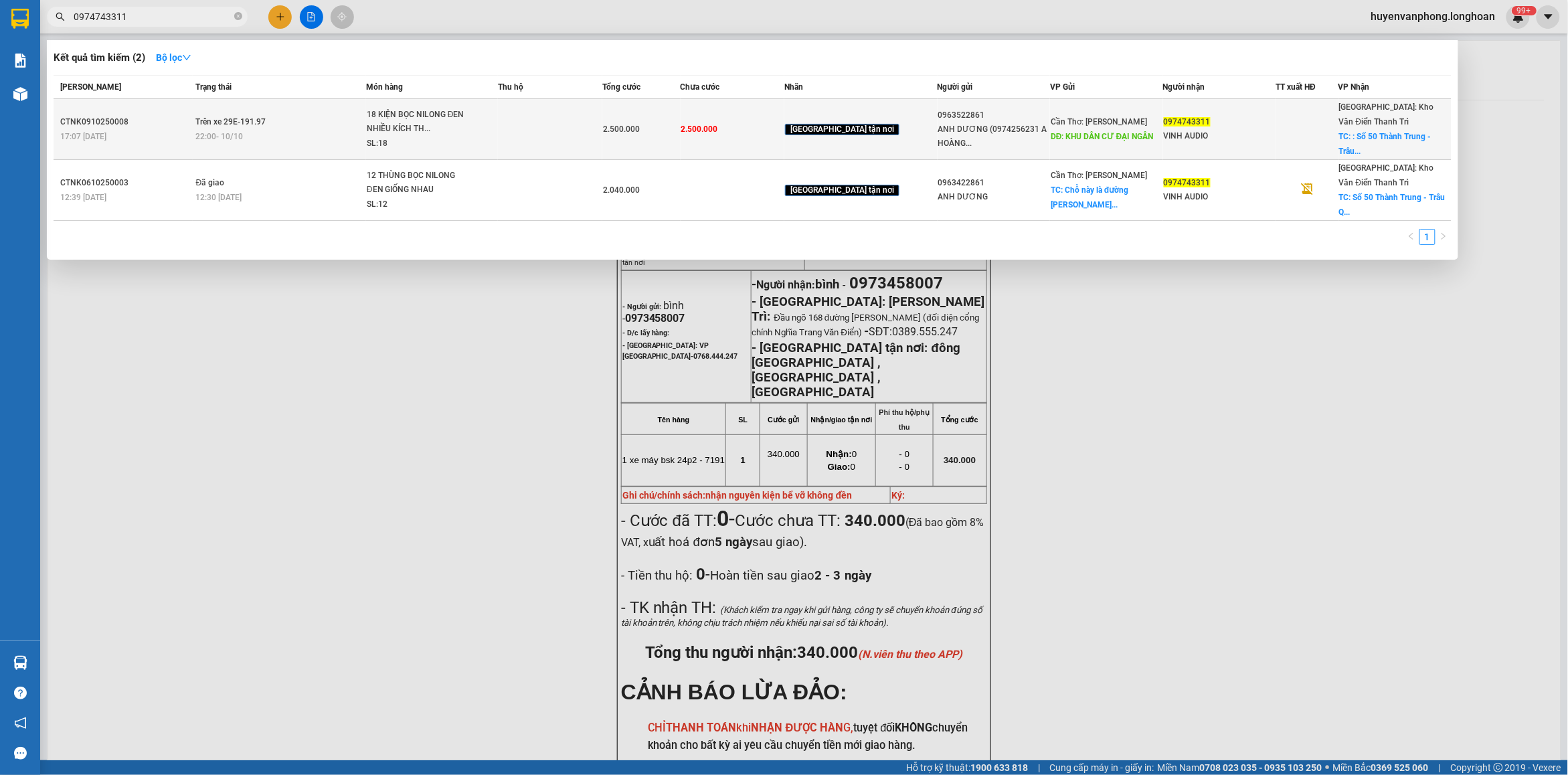
type input "0974743311"
click at [138, 115] on div "CTNK0910250008" at bounding box center [126, 122] width 131 height 14
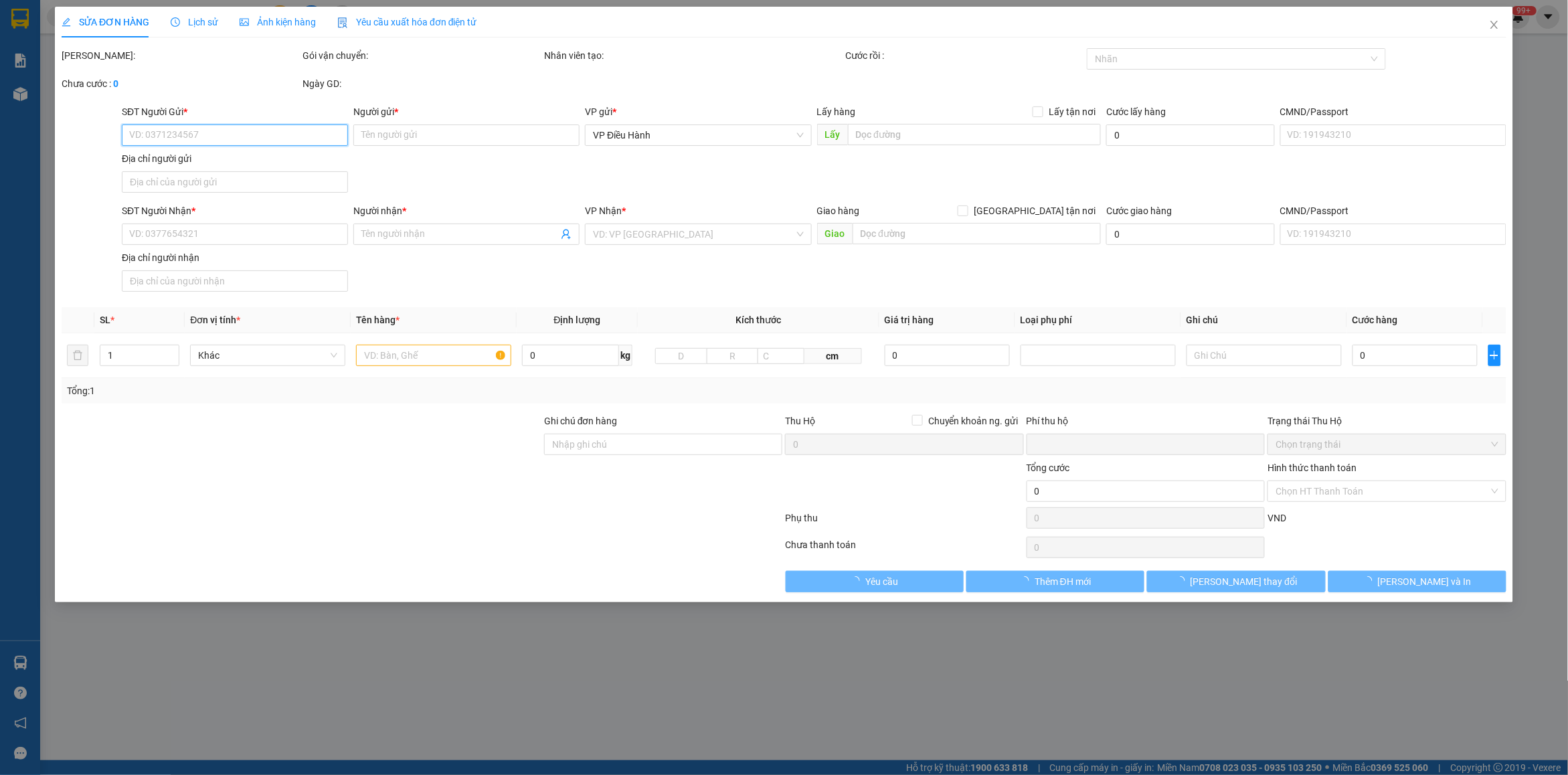
type input "0963522861"
type input "ANH DƯƠNG (0974256231 A HOÀNG )"
type input "KHU DÂN CƯ ĐẠI NGÂN"
type input "150.000"
type input "0974743311"
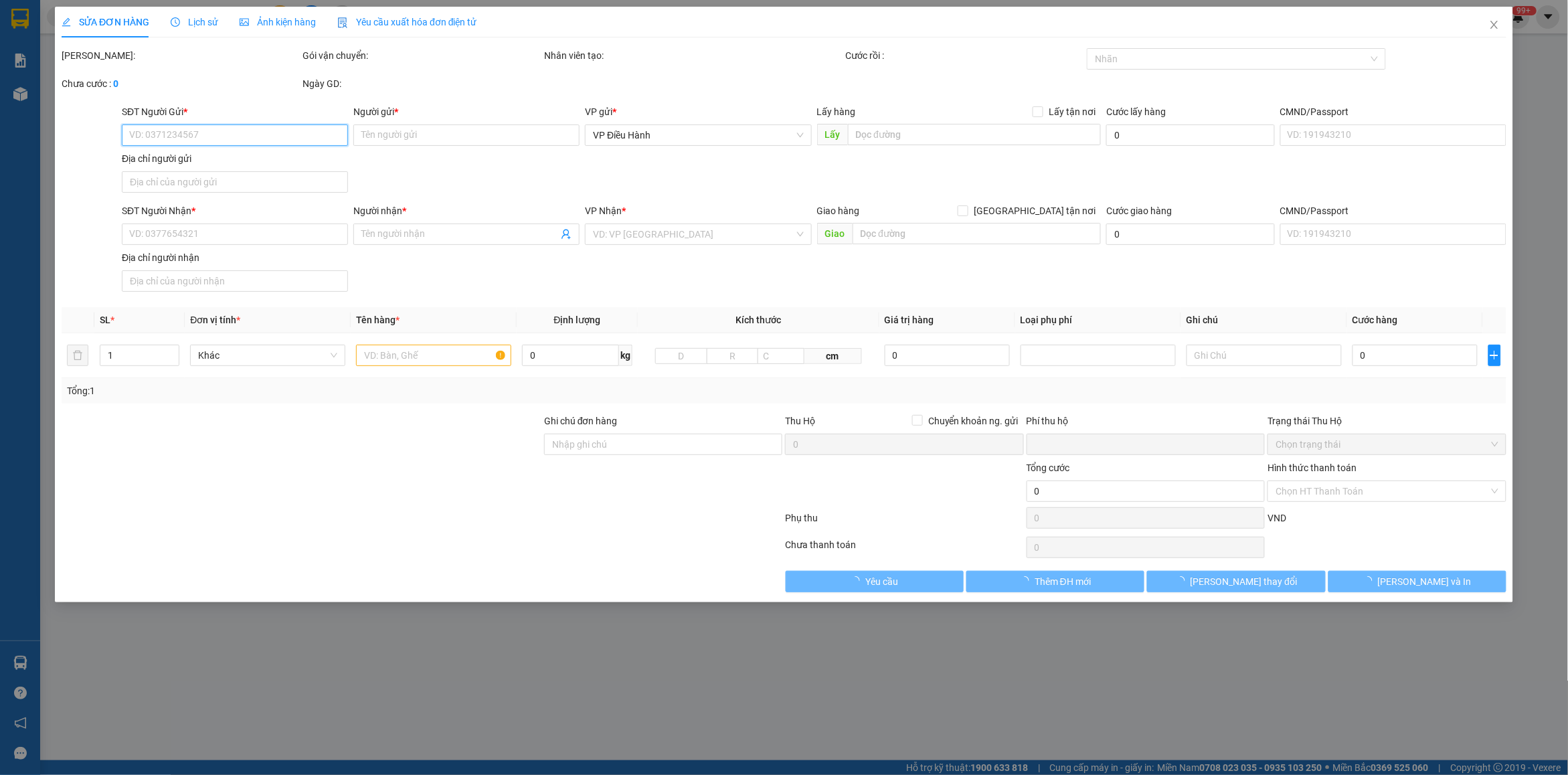
type input "VINH AUDIO"
checkbox input "true"
type input ": Số 50 Thành Trung - Trâu Quỳ - [GEOGRAPHIC_DATA] - [GEOGRAPHIC_DATA]"
type input "0"
type input "2.500.000"
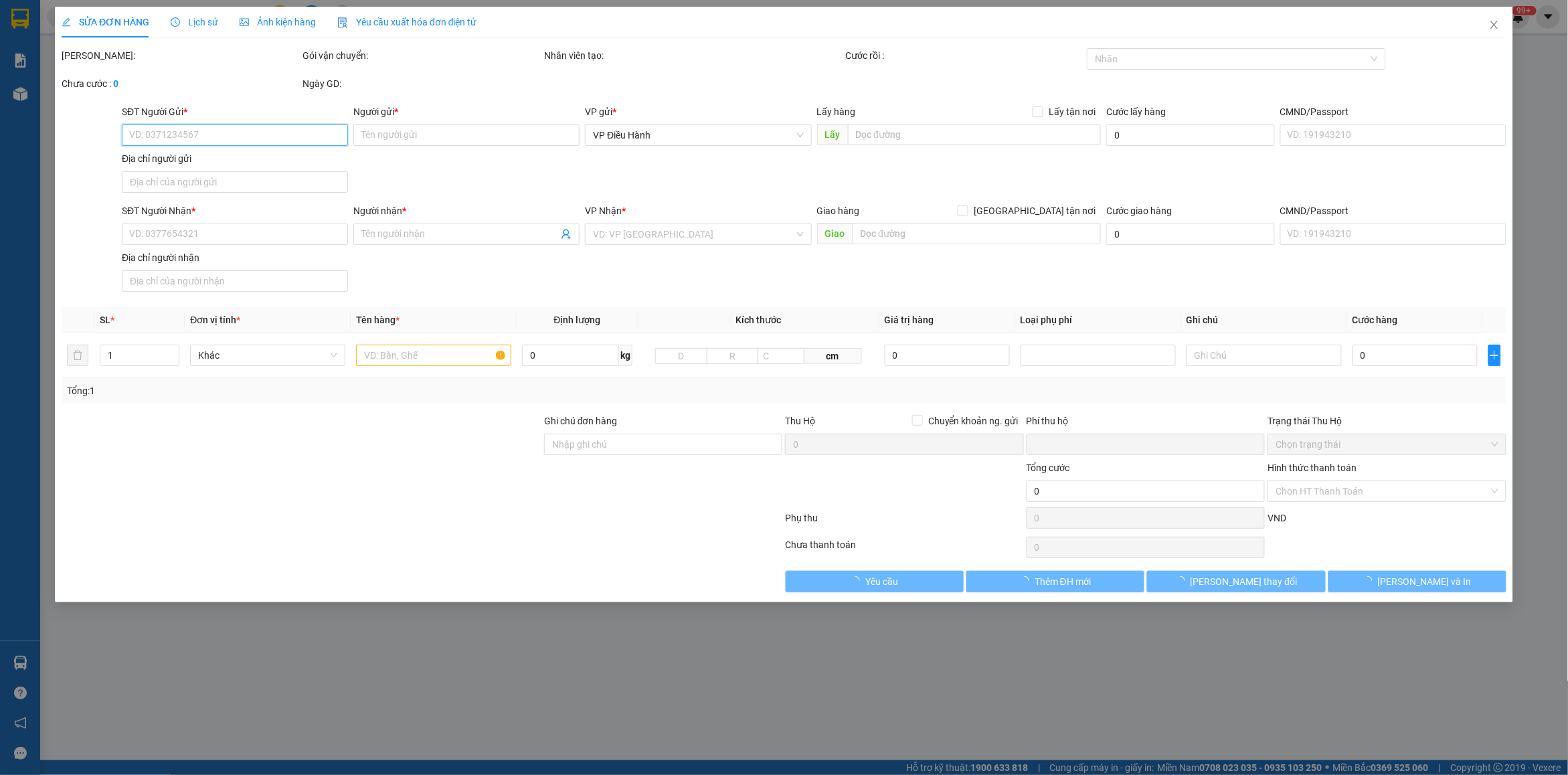
type input "2.500.000"
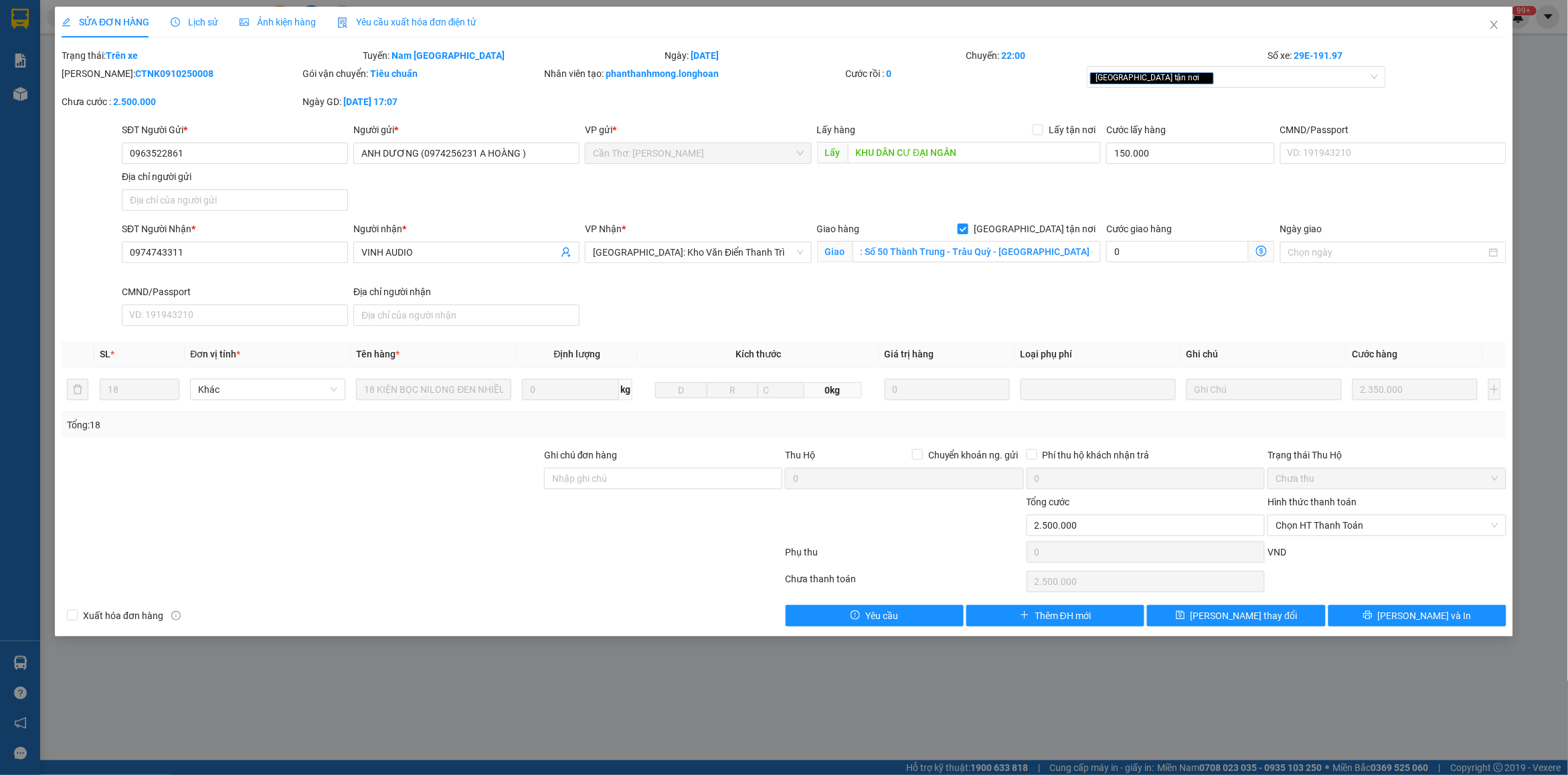
click at [154, 68] on b "CTNK0910250008" at bounding box center [174, 73] width 79 height 10
copy b "CTNK0910250008"
click at [1502, 31] on span "Close" at bounding box center [1494, 26] width 38 height 38
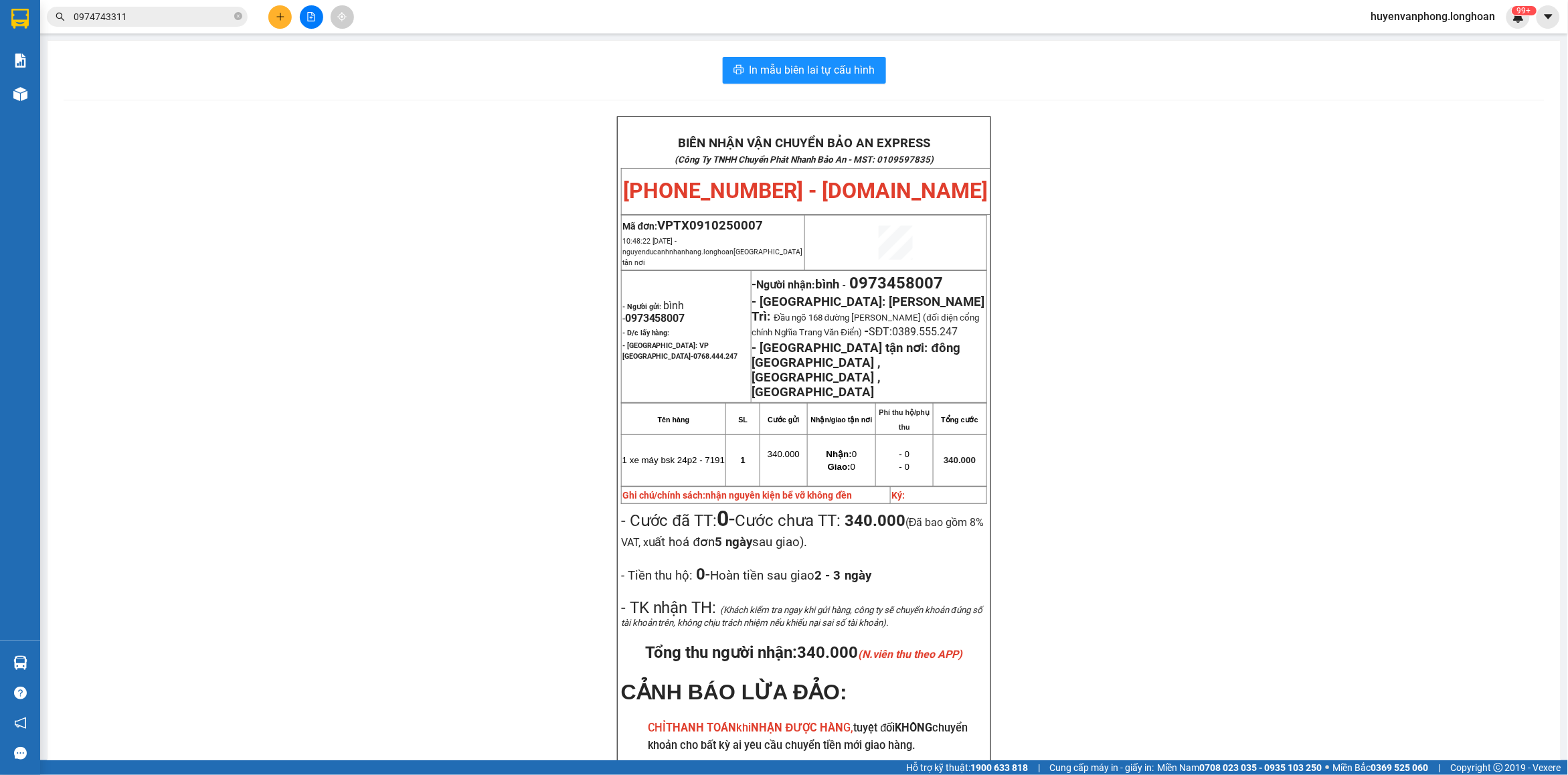
click at [175, 22] on input "0974743311" at bounding box center [152, 16] width 158 height 15
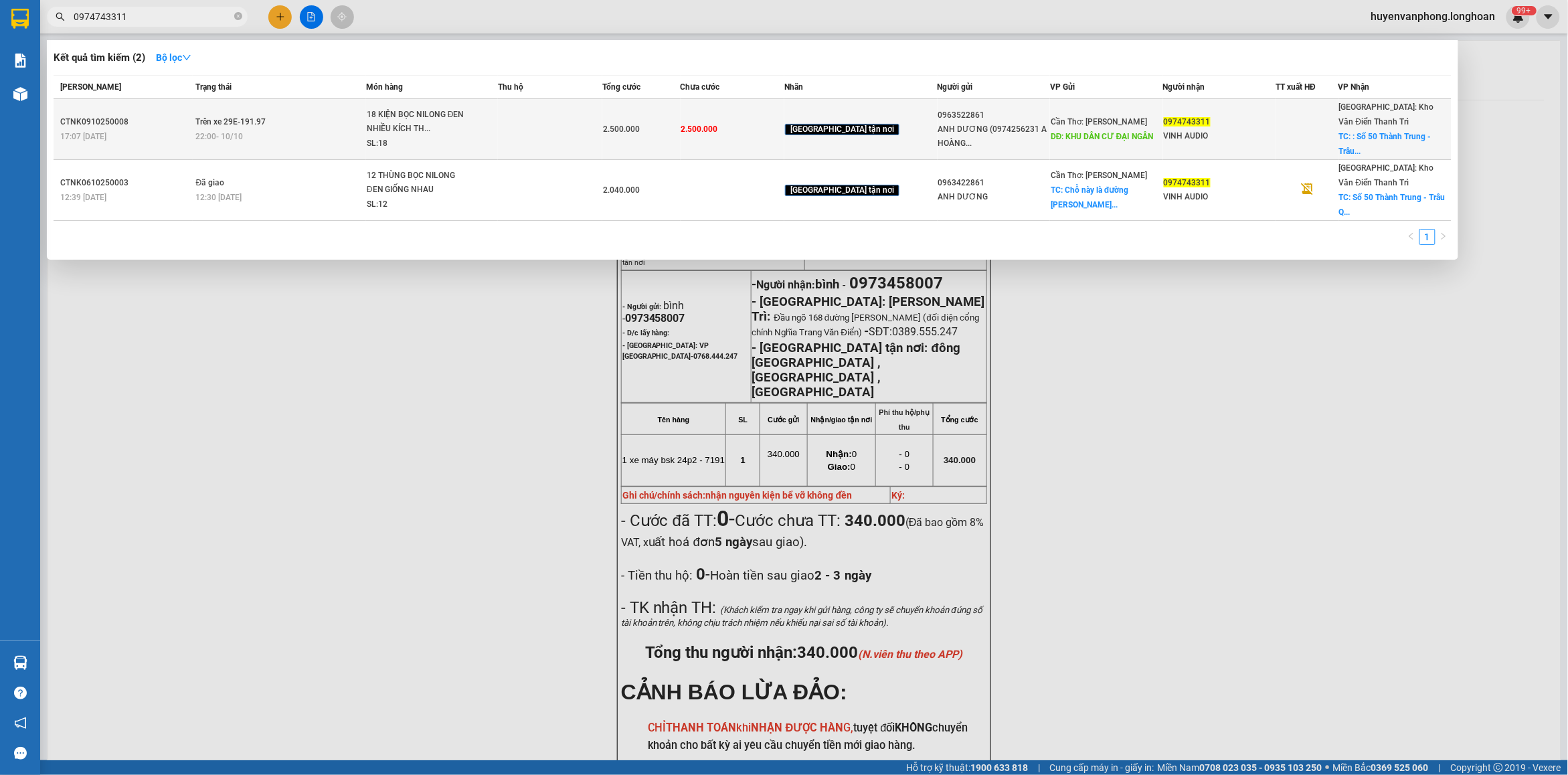
click at [436, 112] on div "18 KIỆN BỌC NILONG ĐEN NHIỀU KÍCH TH..." at bounding box center [417, 122] width 100 height 29
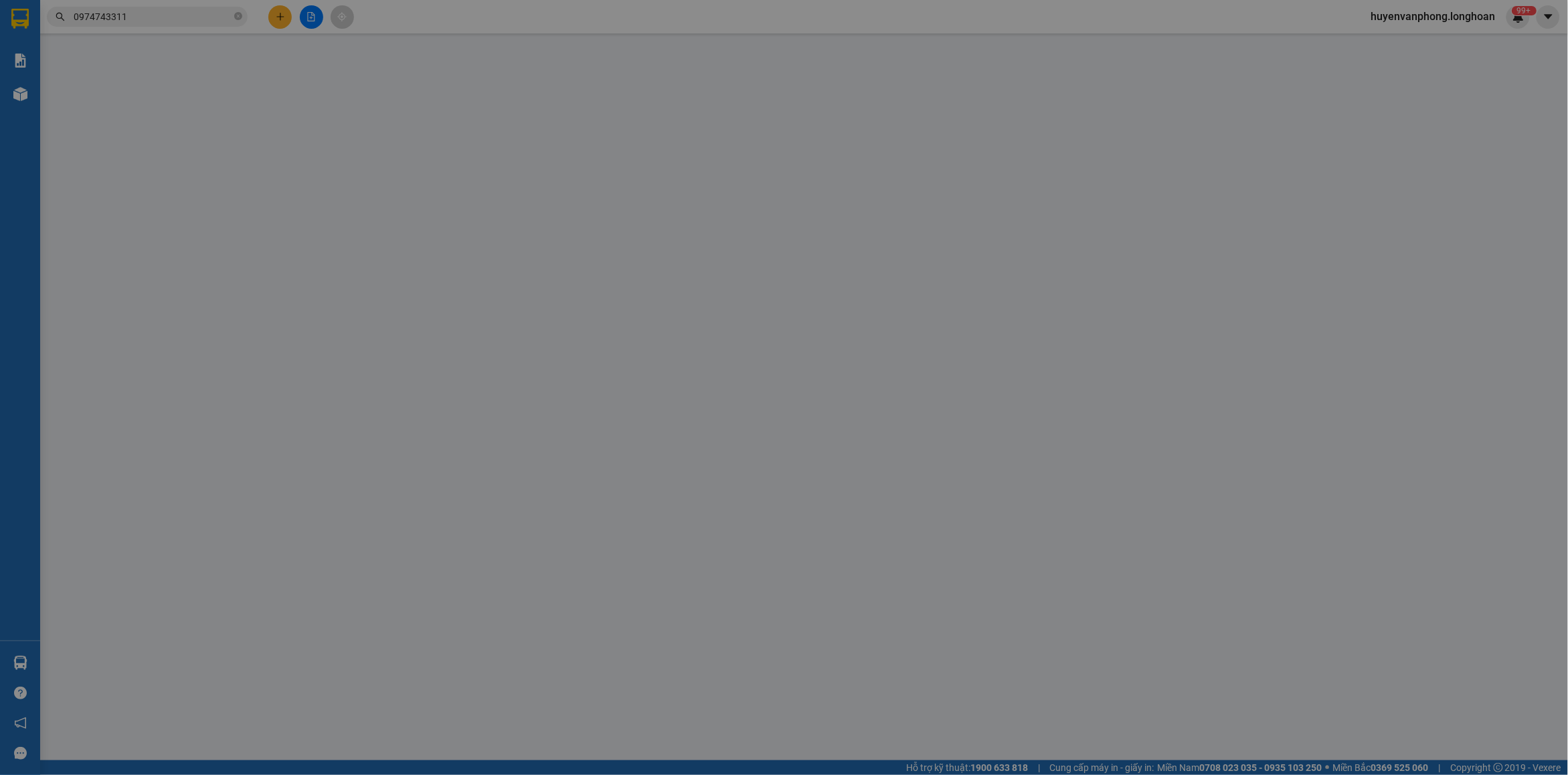
type input "0963522861"
type input "ANH DƯƠNG (0974256231 A HOÀNG )"
type input "KHU DÂN CƯ ĐẠI NGÂN"
type input "150.000"
type input "0974743311"
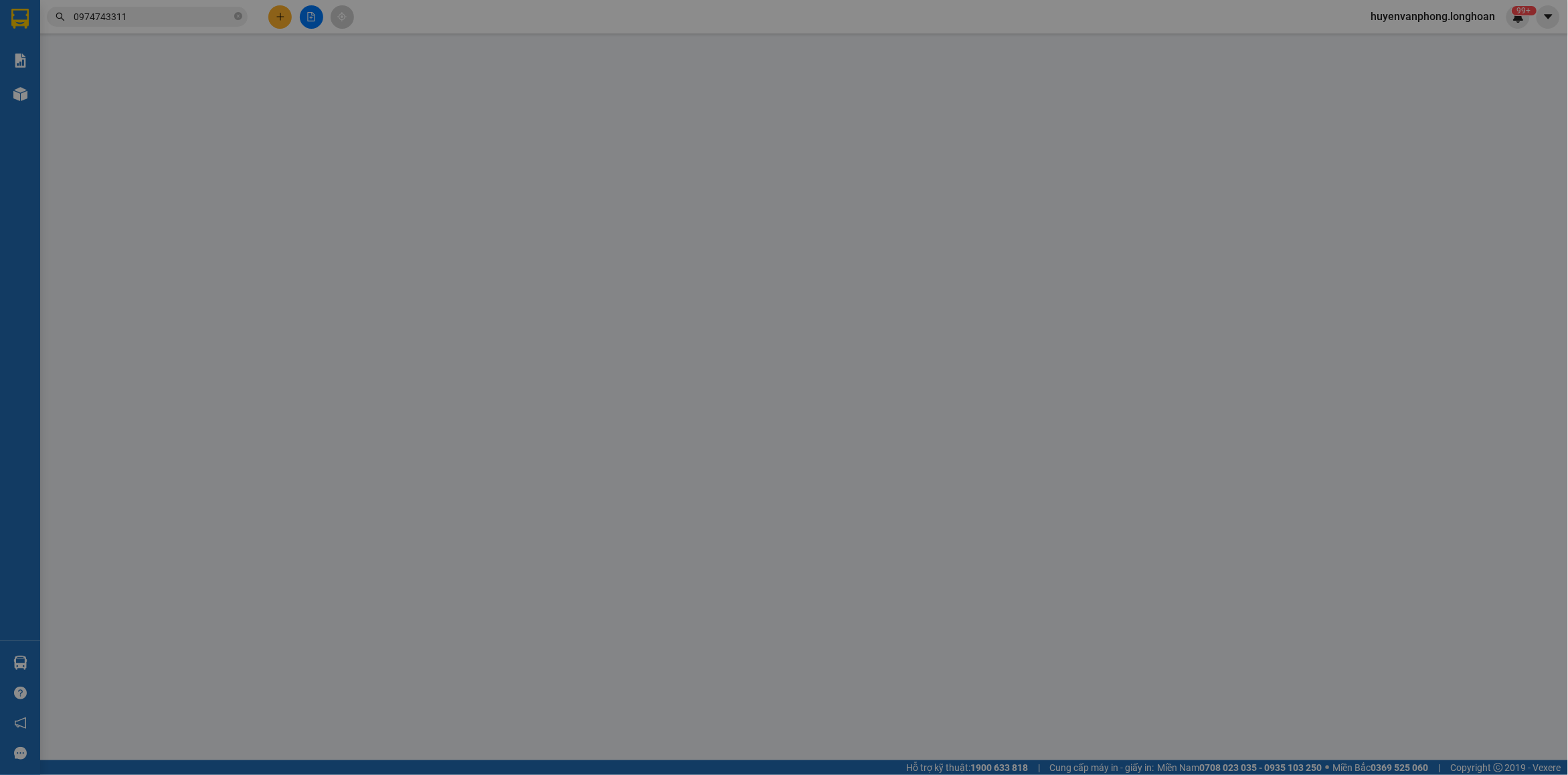
type input "VINH AUDIO"
checkbox input "true"
type input ": Số 50 Thành Trung - Trâu Quỳ - [GEOGRAPHIC_DATA] - [GEOGRAPHIC_DATA]"
type input "0"
type input "2.500.000"
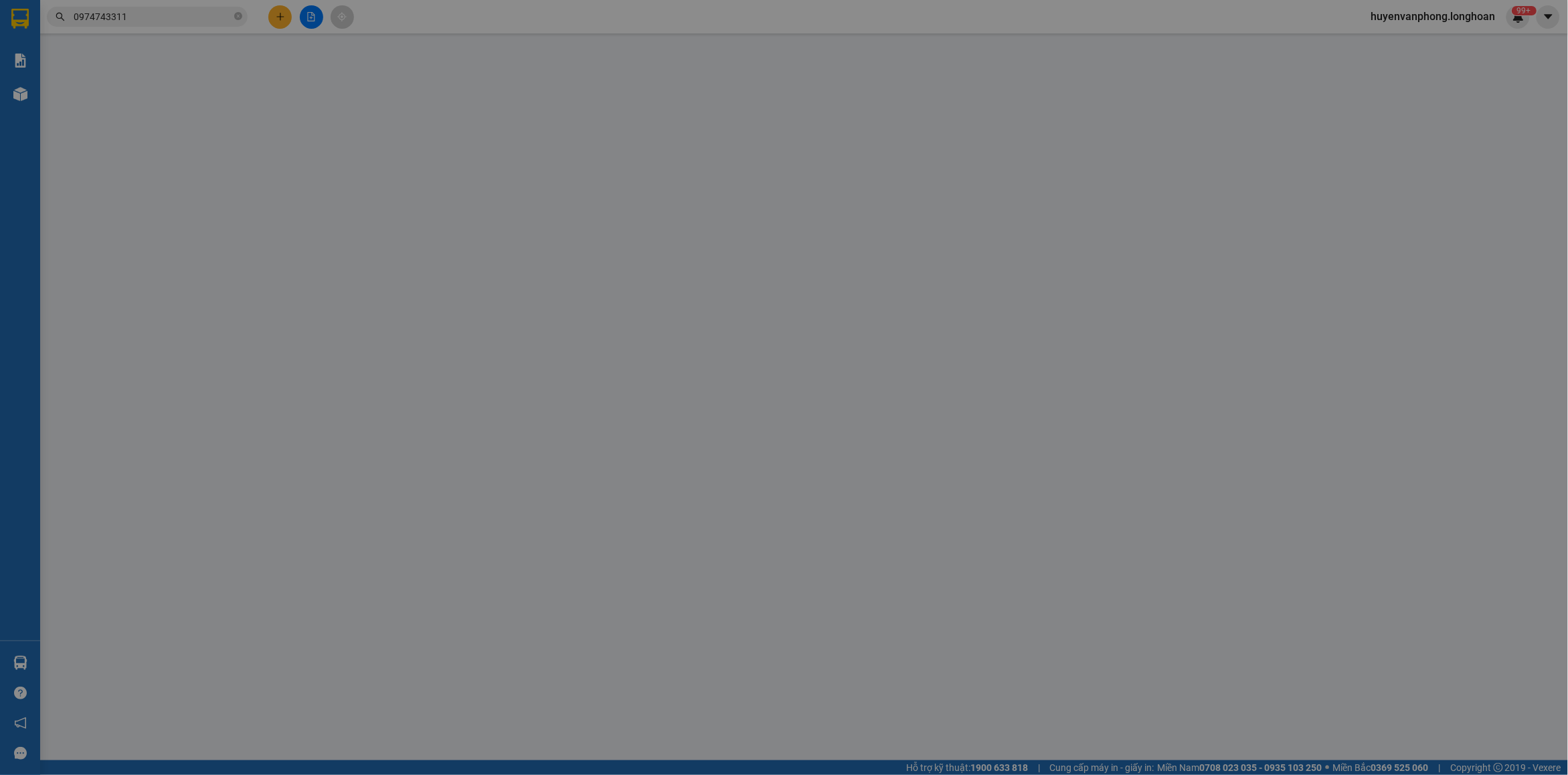
type input "2.500.000"
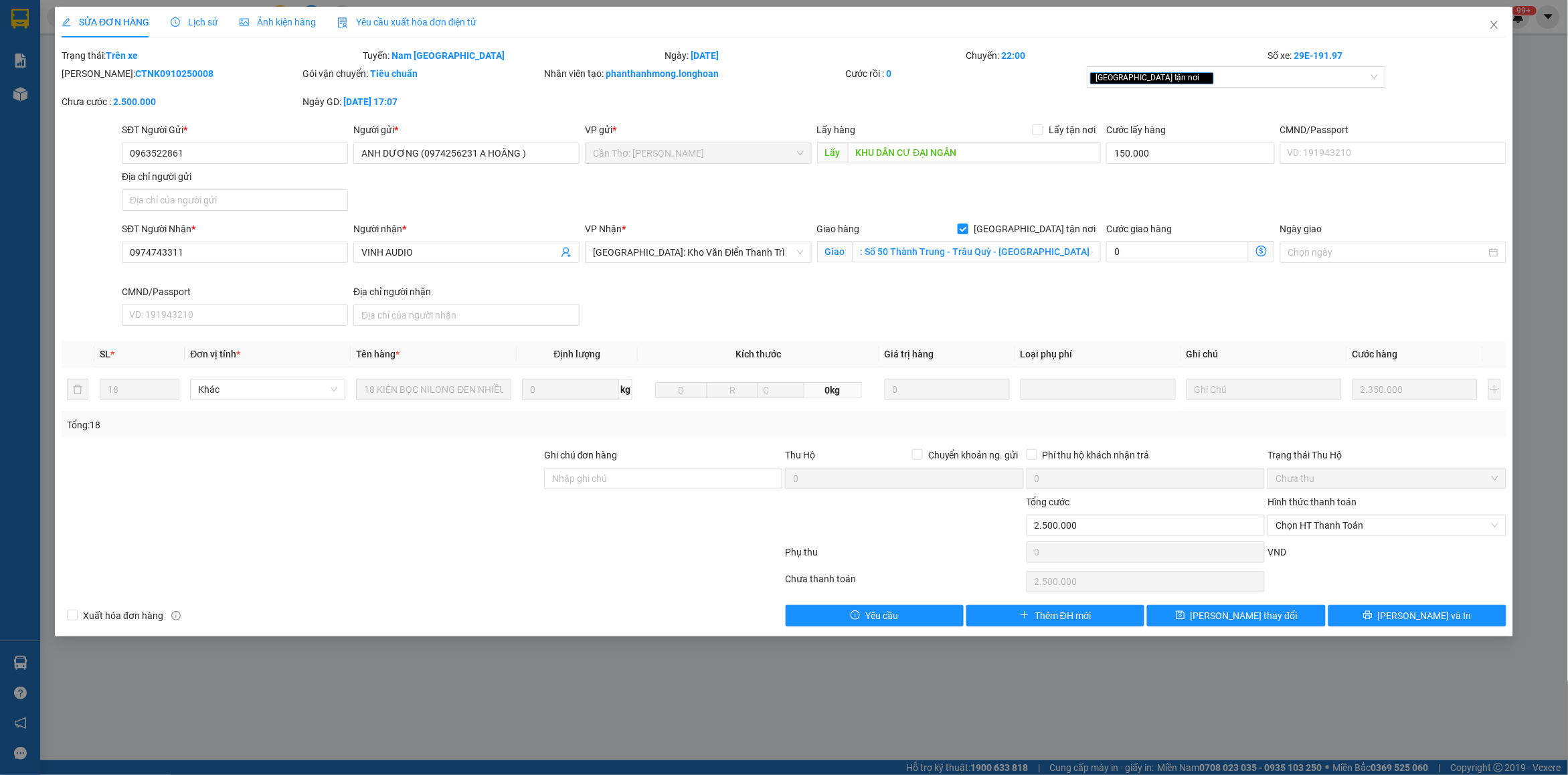
click at [141, 74] on b "CTNK0910250008" at bounding box center [174, 73] width 79 height 10
copy b "CTNK0910250008"
click at [1499, 28] on icon "close" at bounding box center [1494, 24] width 10 height 10
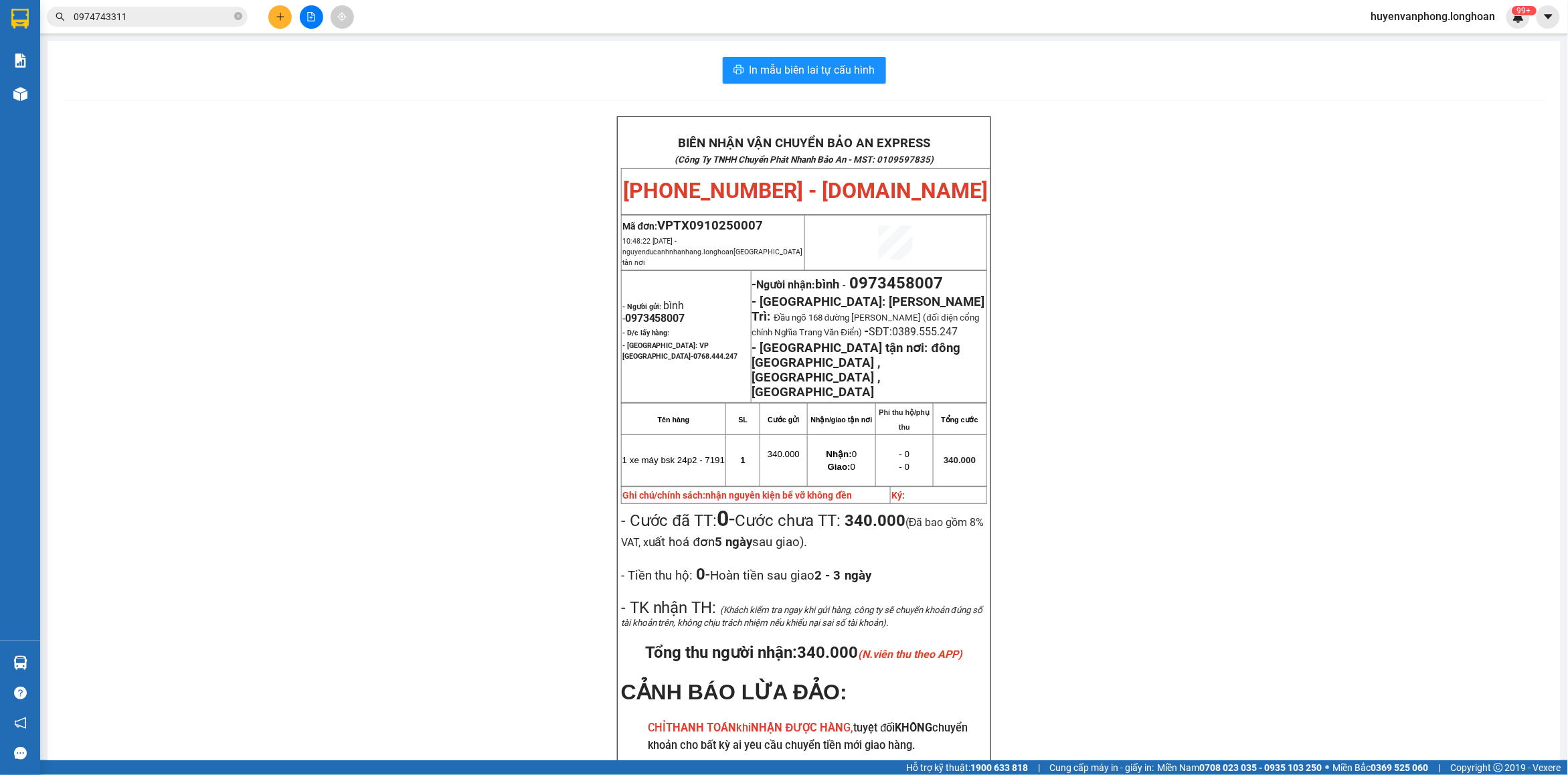
click at [196, 17] on input "0974743311" at bounding box center [152, 16] width 158 height 15
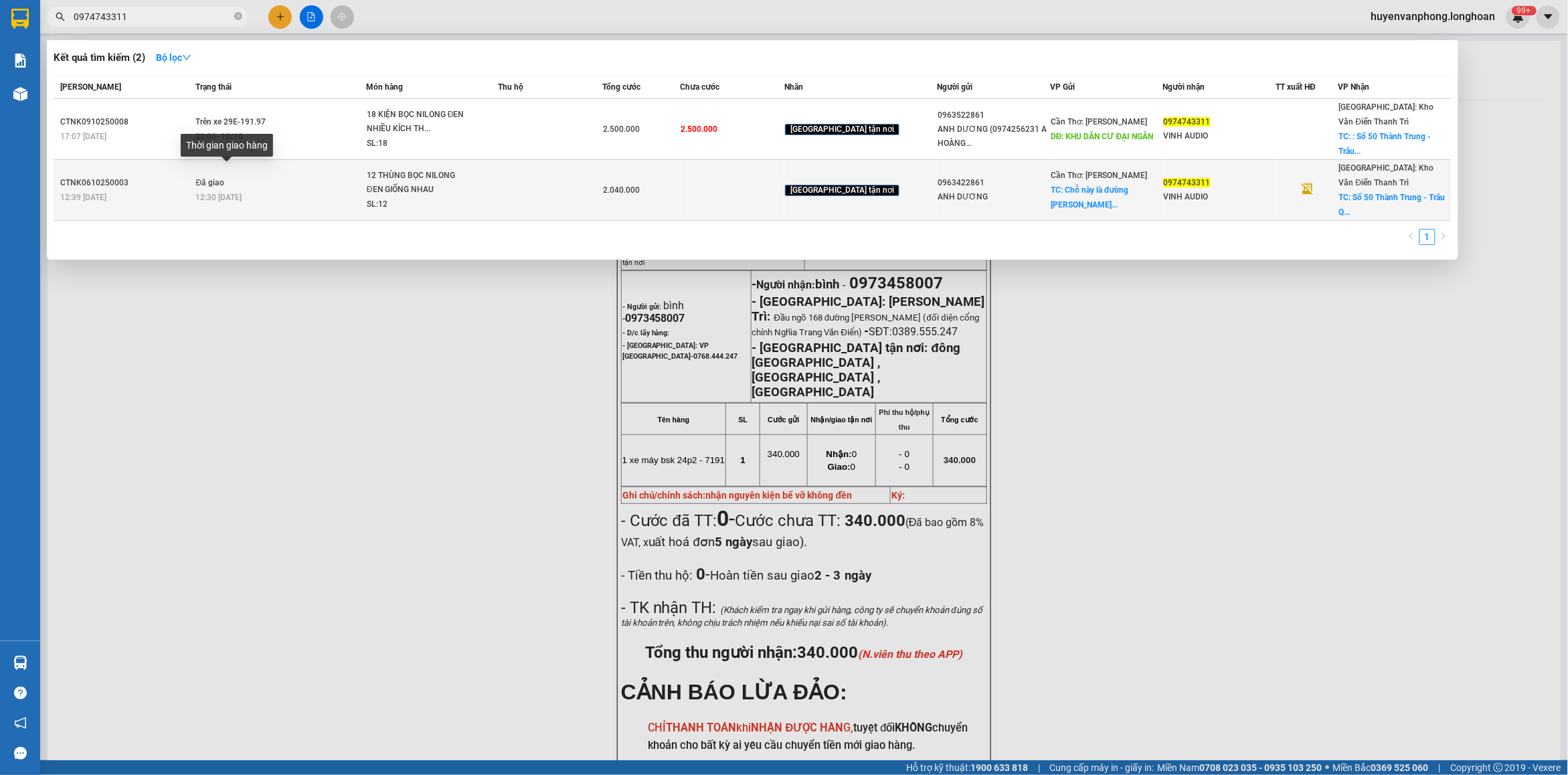
click at [236, 193] on span "12:30 [DATE]" at bounding box center [219, 197] width 46 height 9
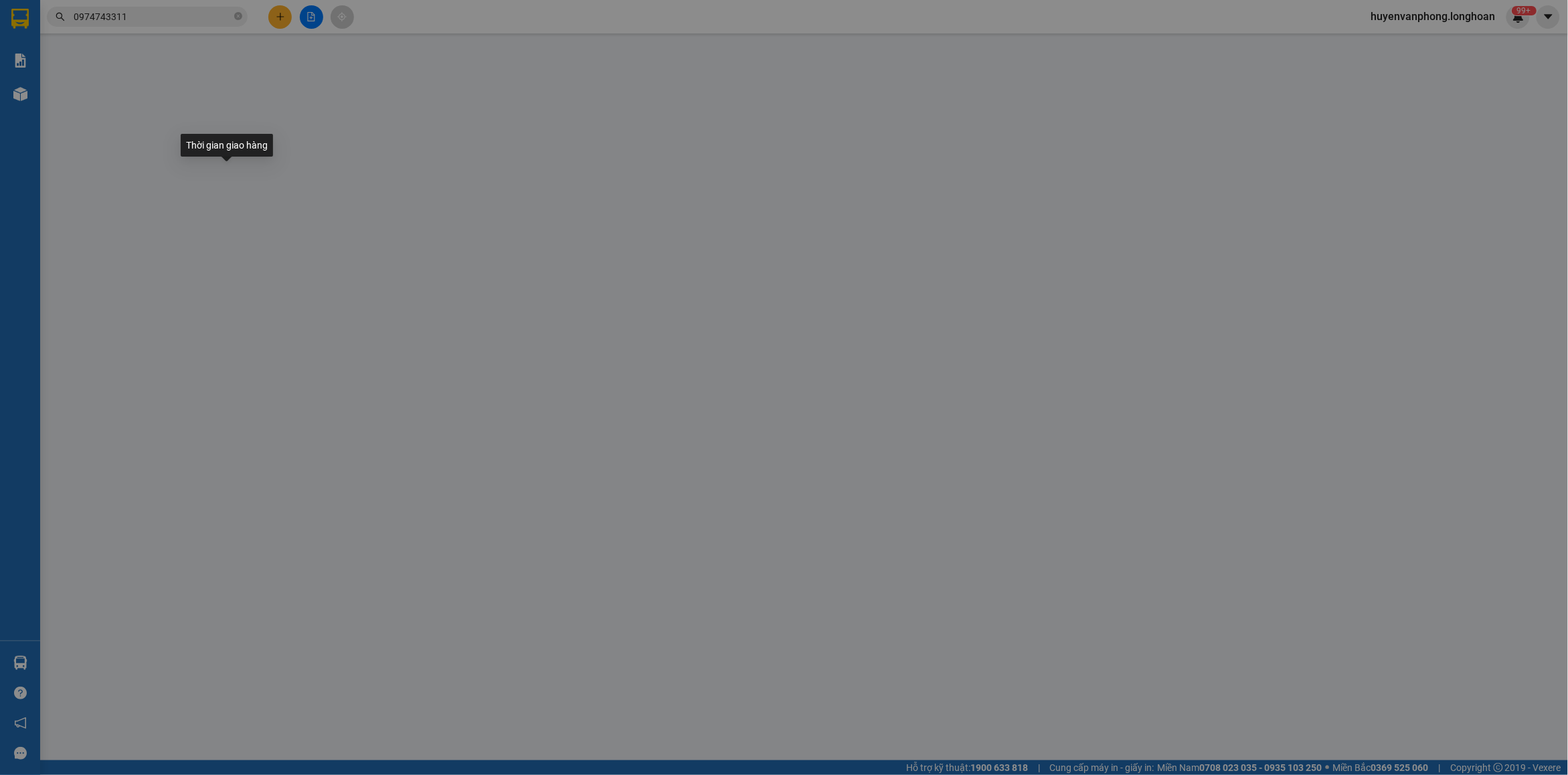
type input "0963422861"
type input "ANH DƯƠNG"
checkbox input "true"
type input "Chỗ này là đường [PERSON_NAME]. Ninh kiều cần thơ"
type input "150.000"
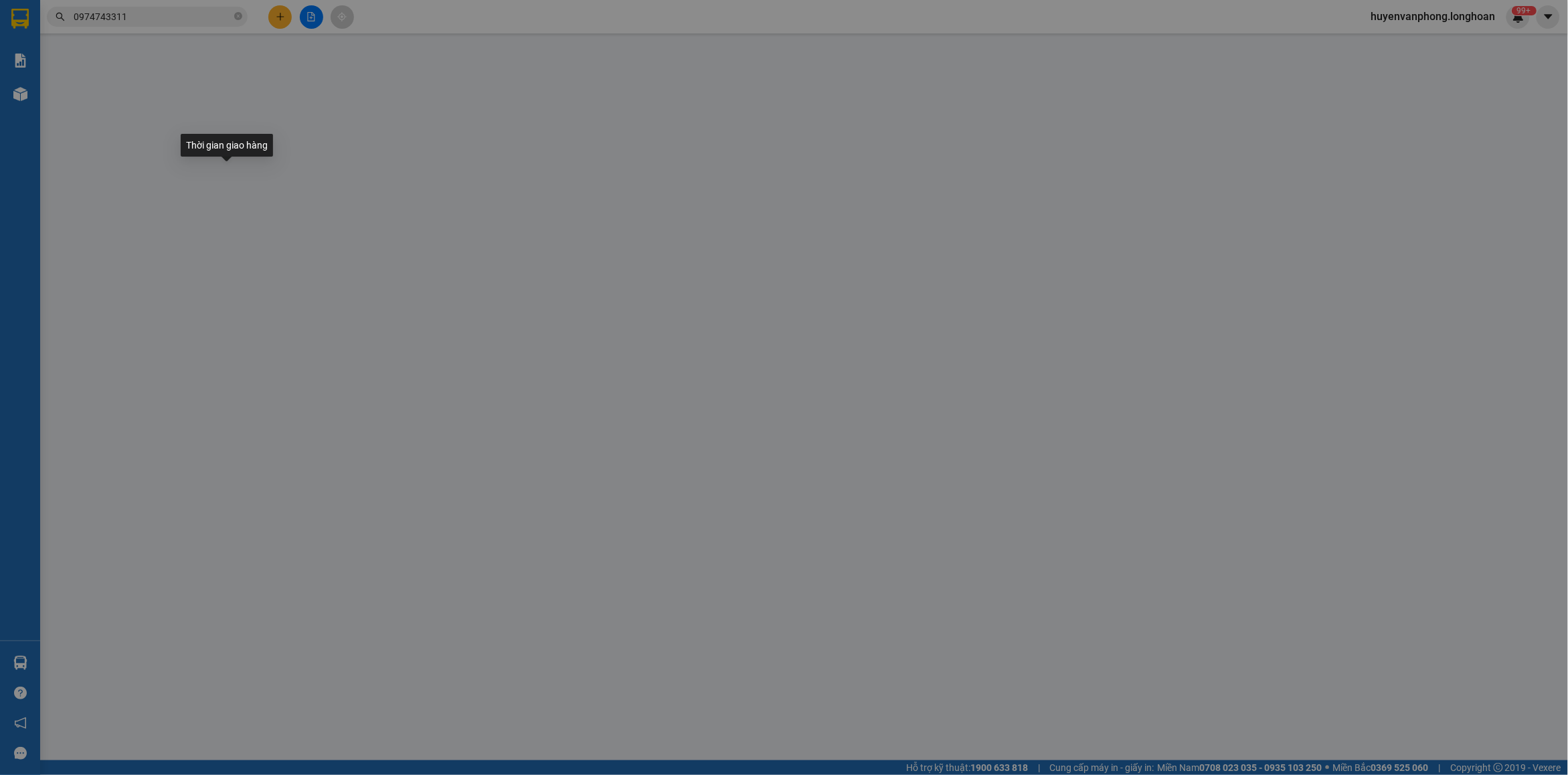
type input "0974743311"
type input "VINH AUDIO"
checkbox input "true"
type input "Số 50 Thành Trung - Trâu Quỳ - [GEOGRAPHIC_DATA] - [GEOGRAPHIC_DATA]"
type input "nhận nguyên kiện, giao nguyên kiện, bể vỡ không đền"
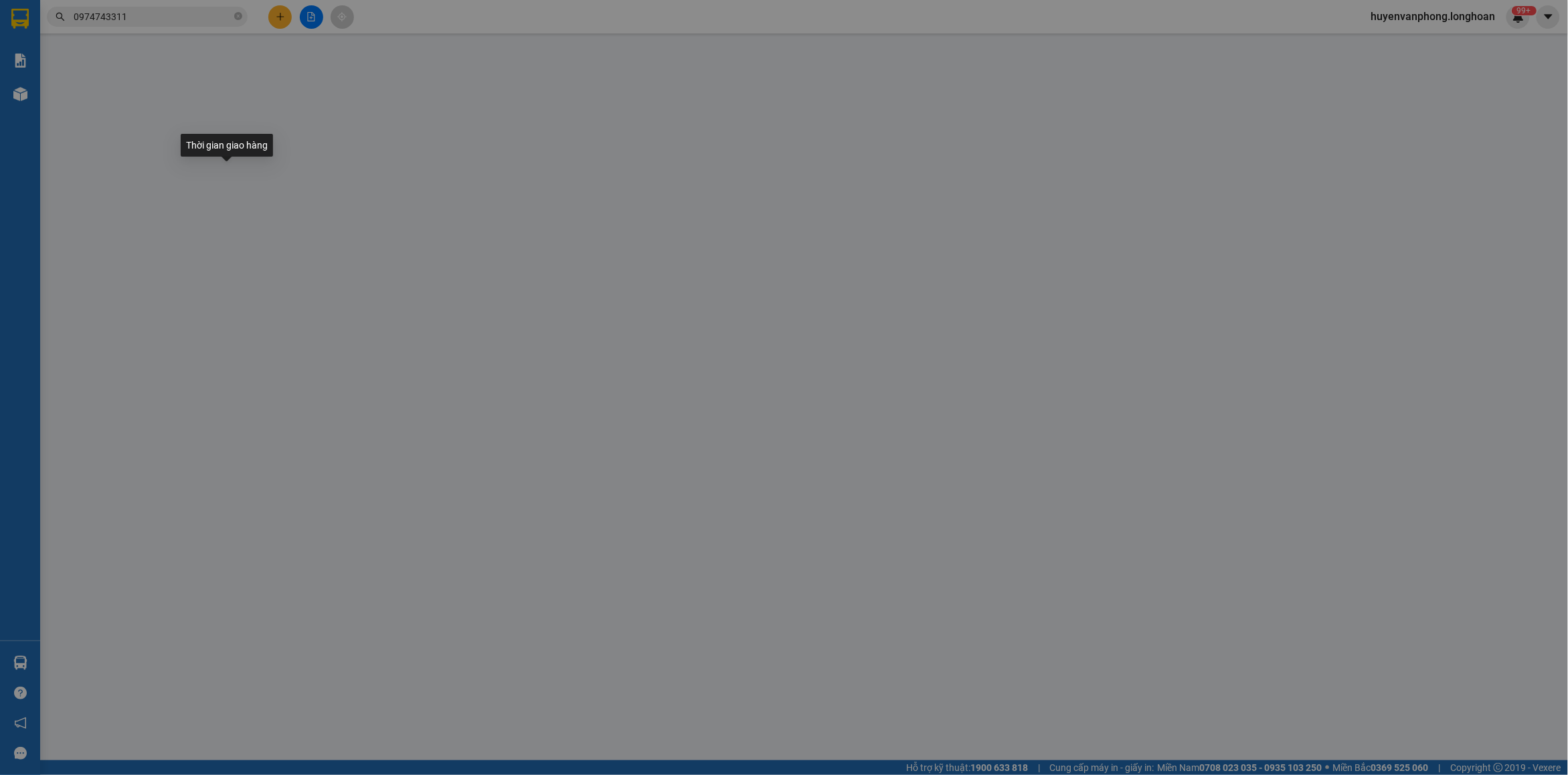
type input "0"
type input "2.040.000"
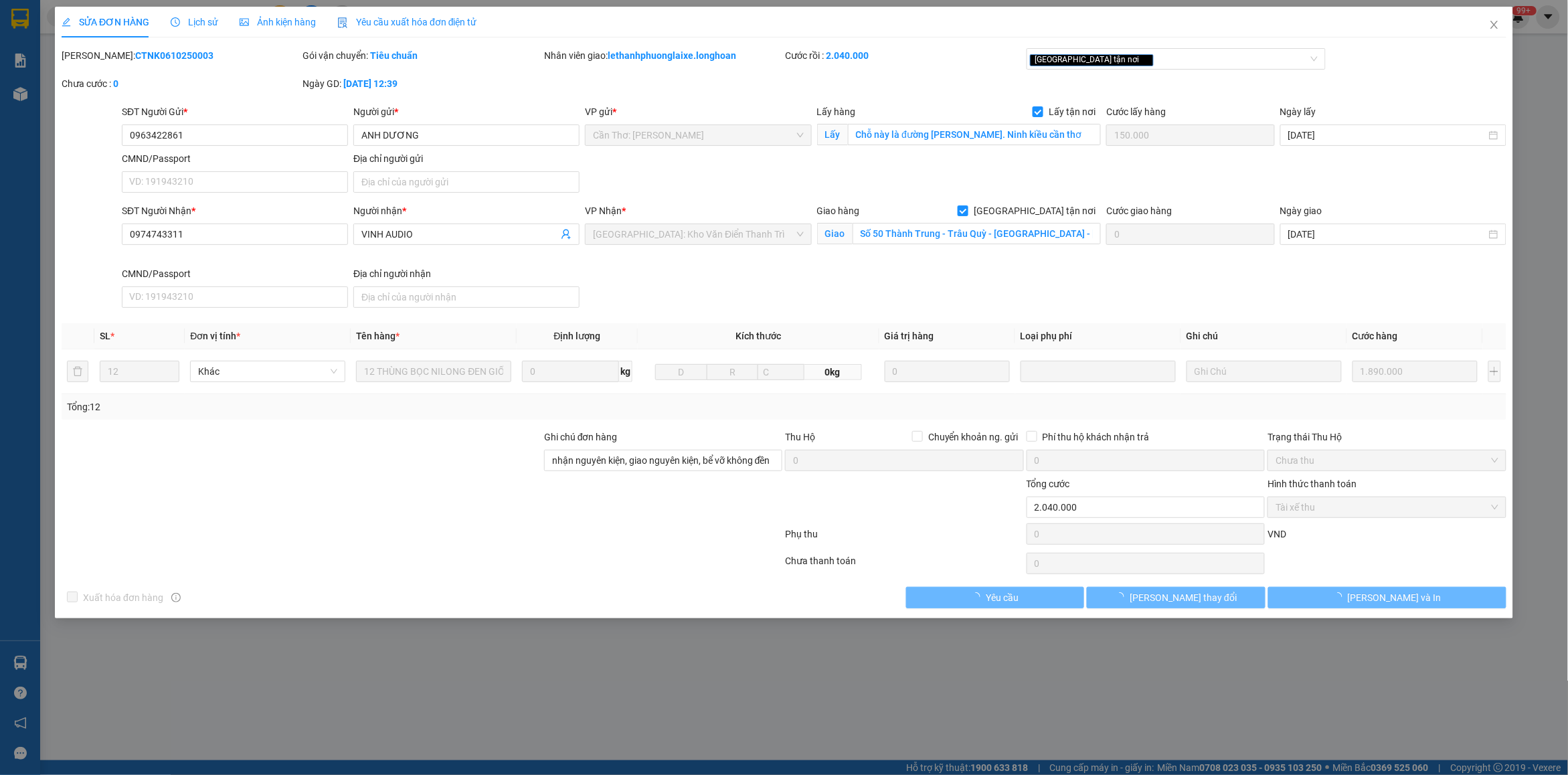
click at [150, 58] on b "CTNK0610250003" at bounding box center [174, 55] width 79 height 10
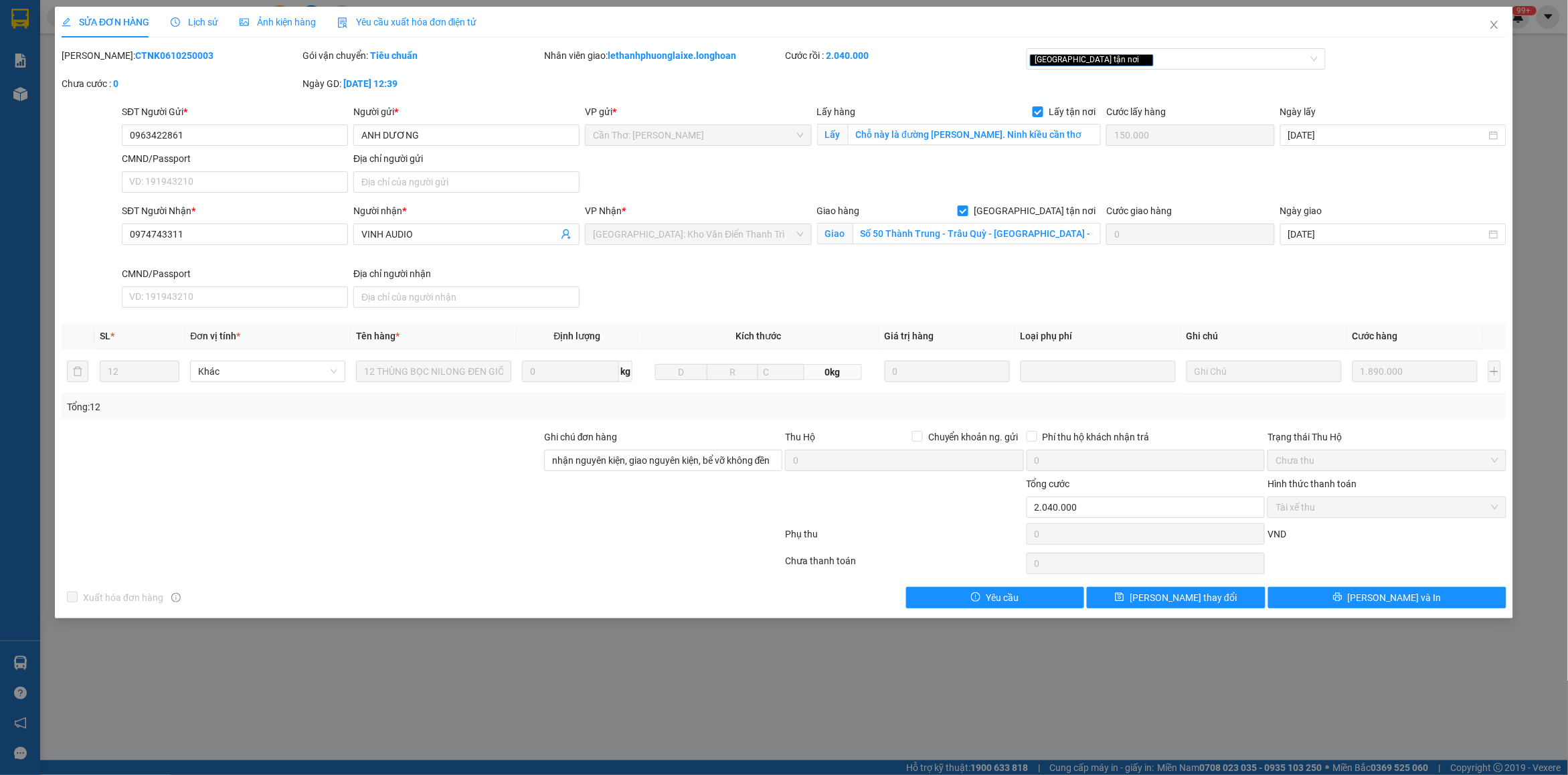
copy b "CTNK0610250003"
drag, startPoint x: 1489, startPoint y: 21, endPoint x: 1486, endPoint y: 31, distance: 10.4
click at [1490, 21] on icon "close" at bounding box center [1494, 24] width 10 height 10
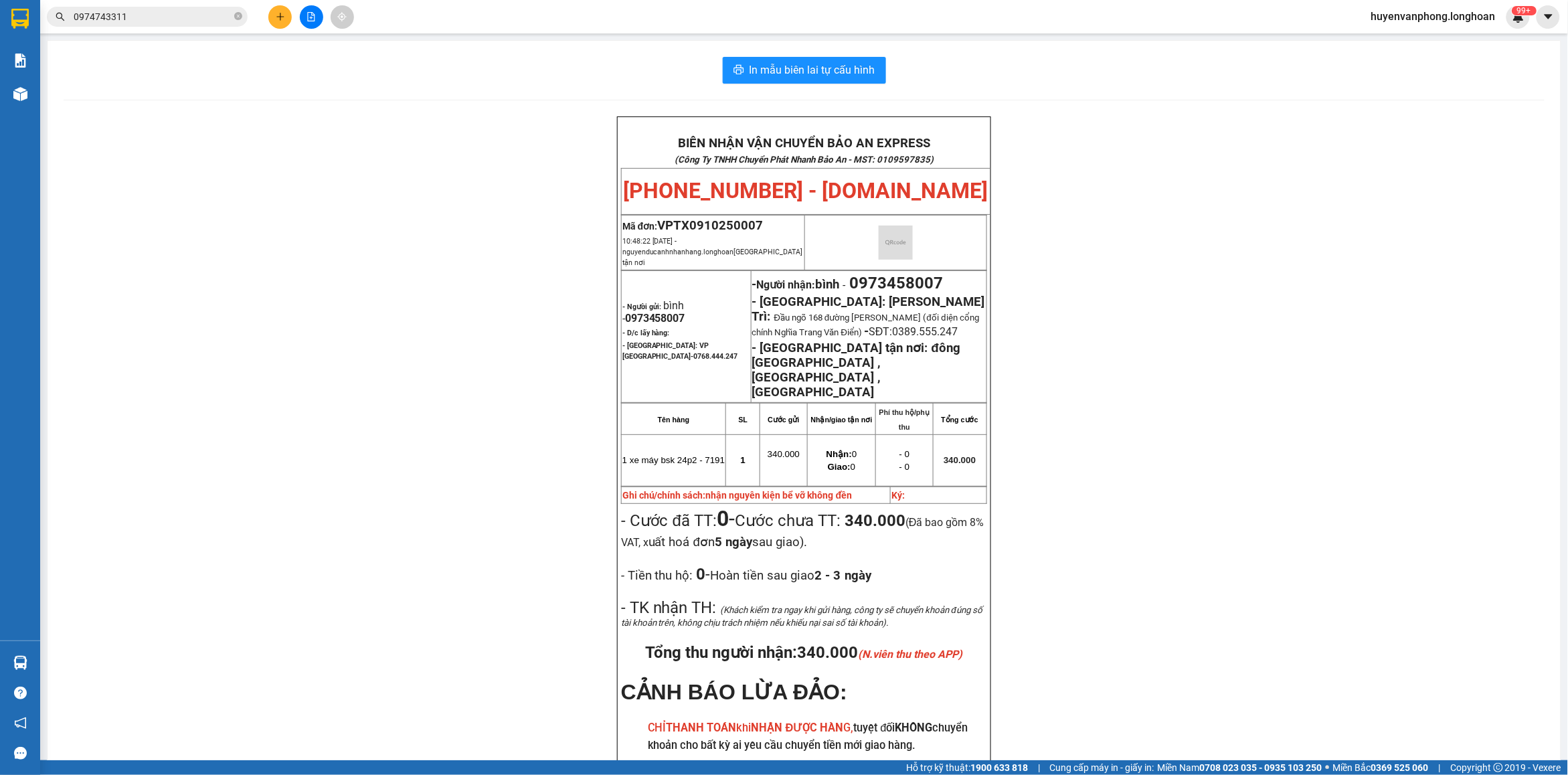
click at [163, 15] on input "0974743311" at bounding box center [152, 16] width 158 height 15
